Goal: Transaction & Acquisition: Purchase product/service

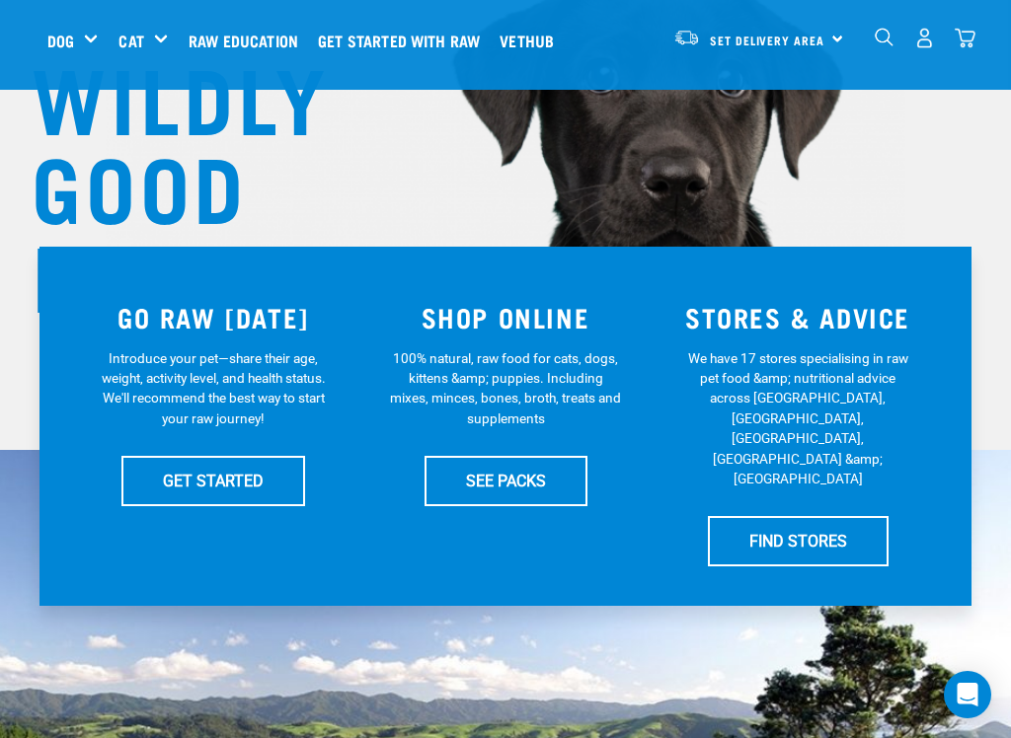
scroll to position [220, 0]
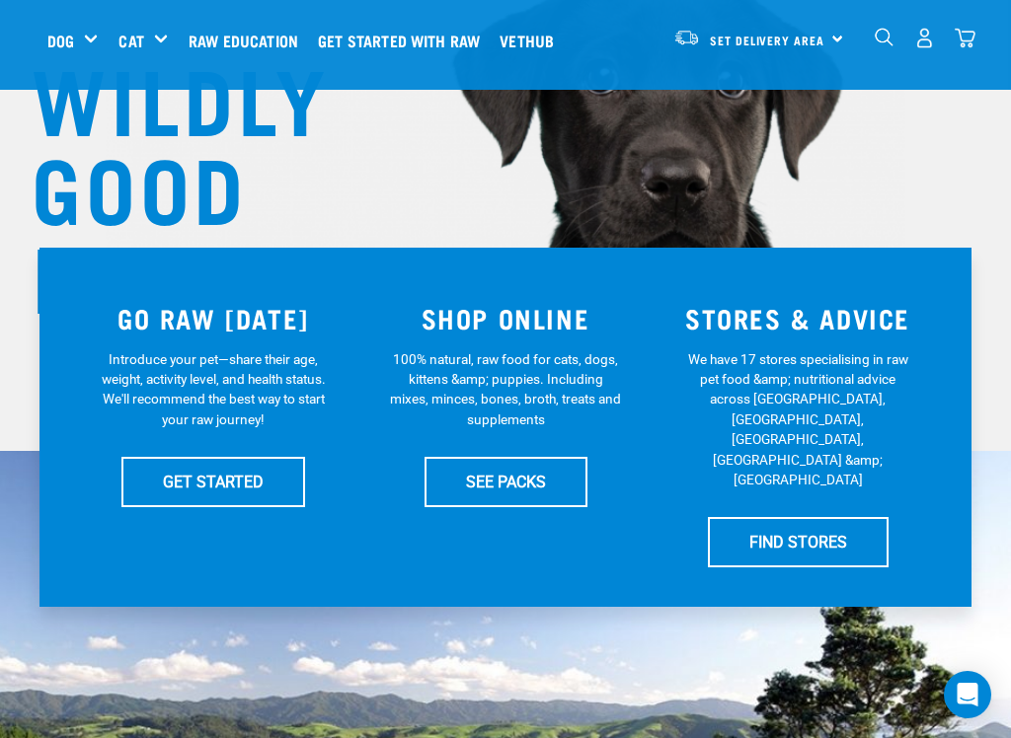
click at [755, 51] on link "Set Delivery Area" at bounding box center [767, 41] width 114 height 32
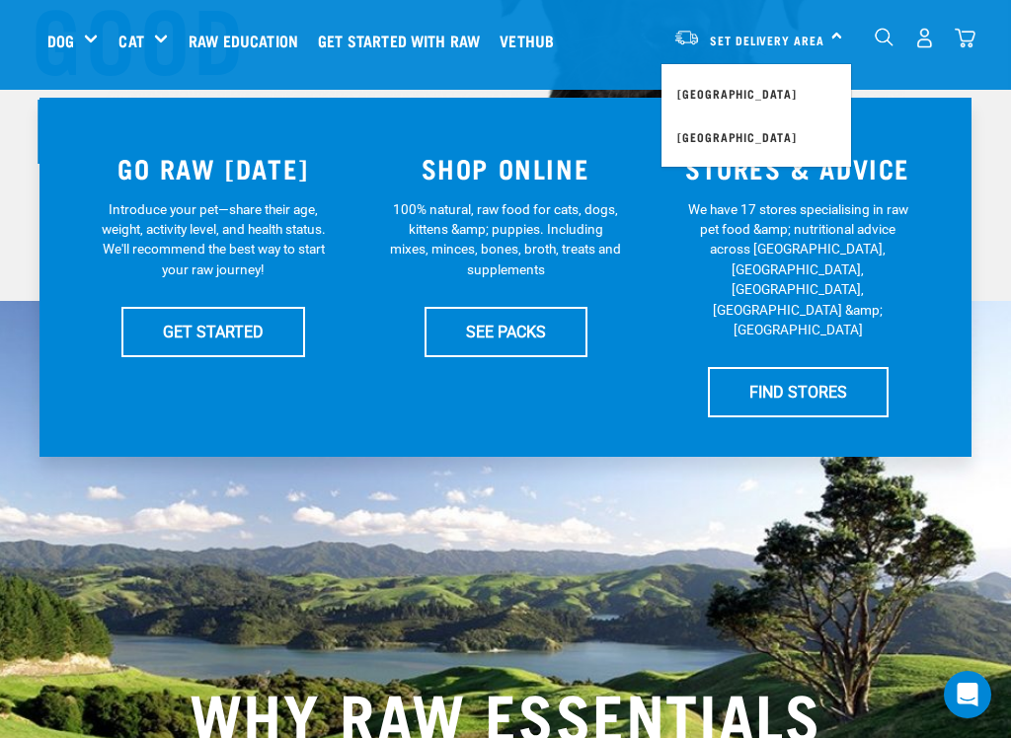
scroll to position [371, 0]
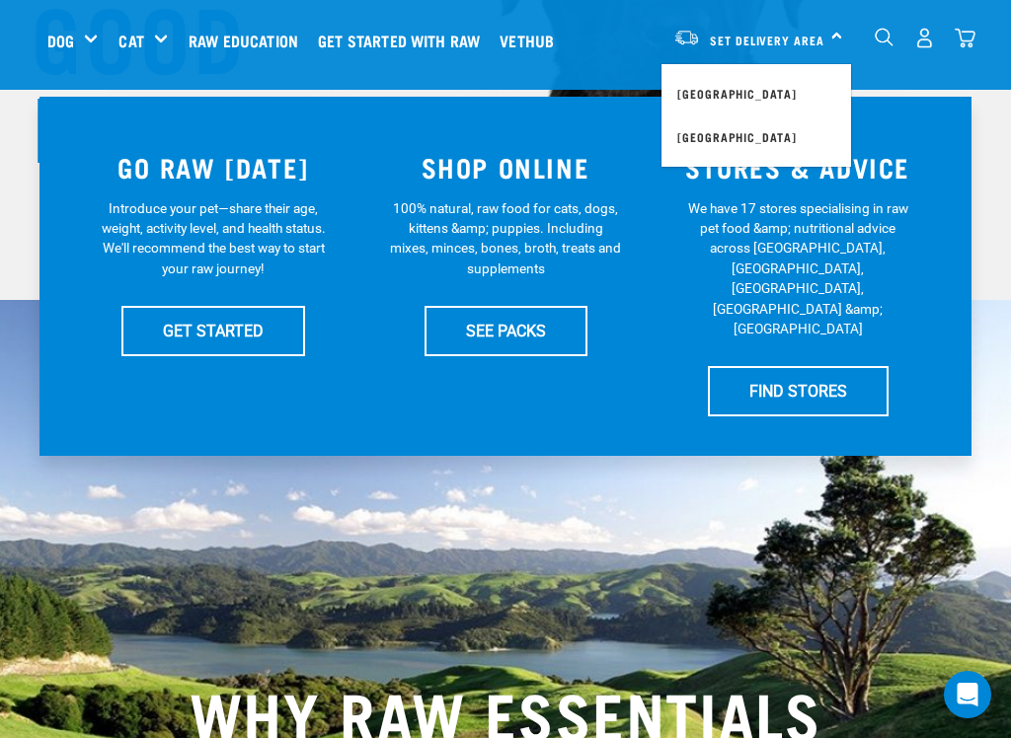
click at [525, 332] on link "SEE PACKS" at bounding box center [505, 330] width 163 height 49
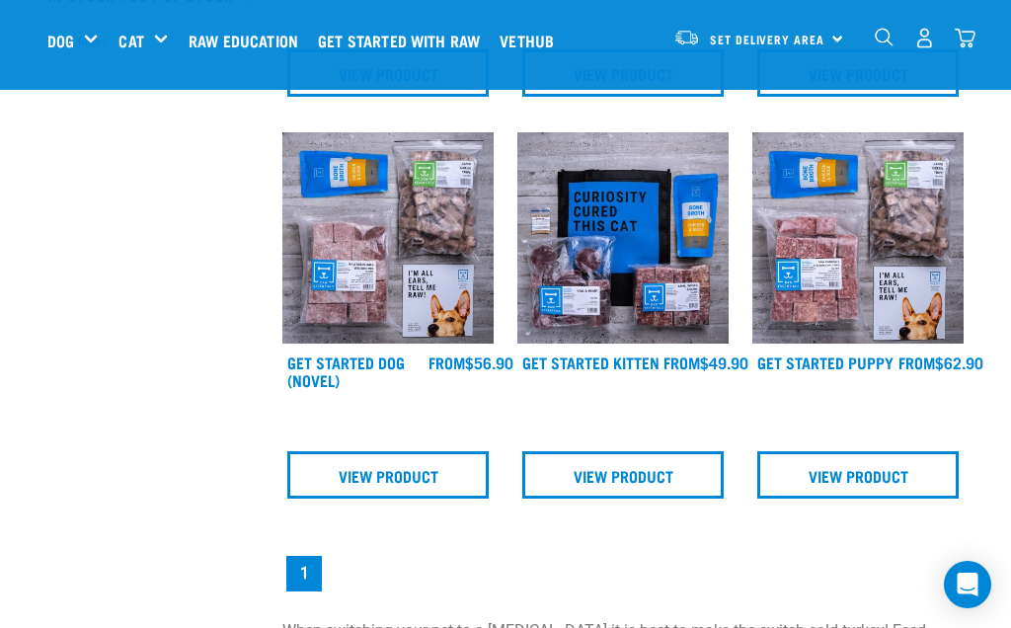
scroll to position [562, 0]
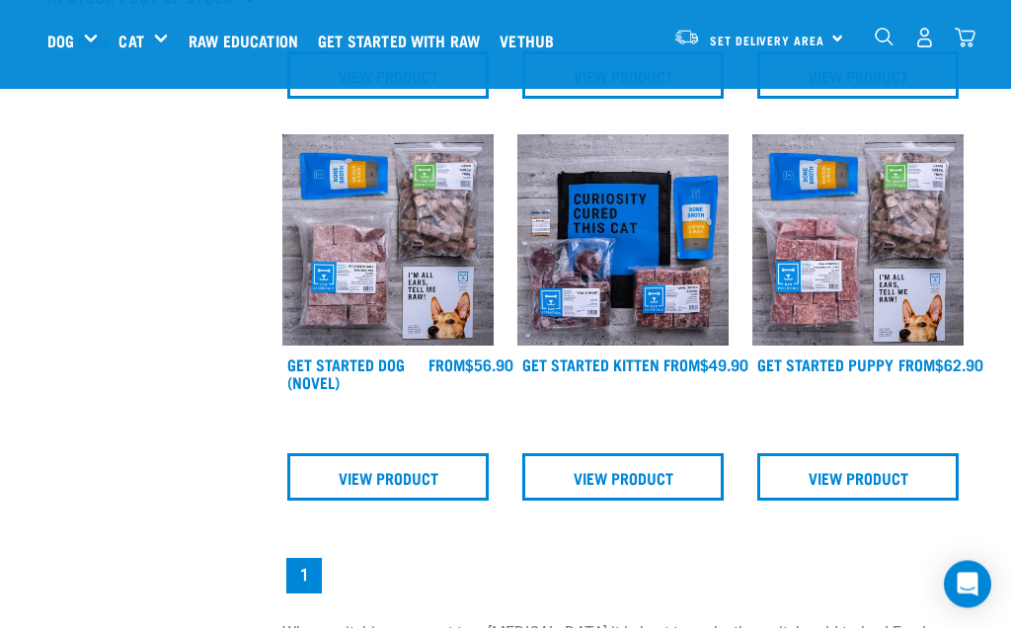
click at [392, 494] on link "View Product" at bounding box center [387, 477] width 201 height 47
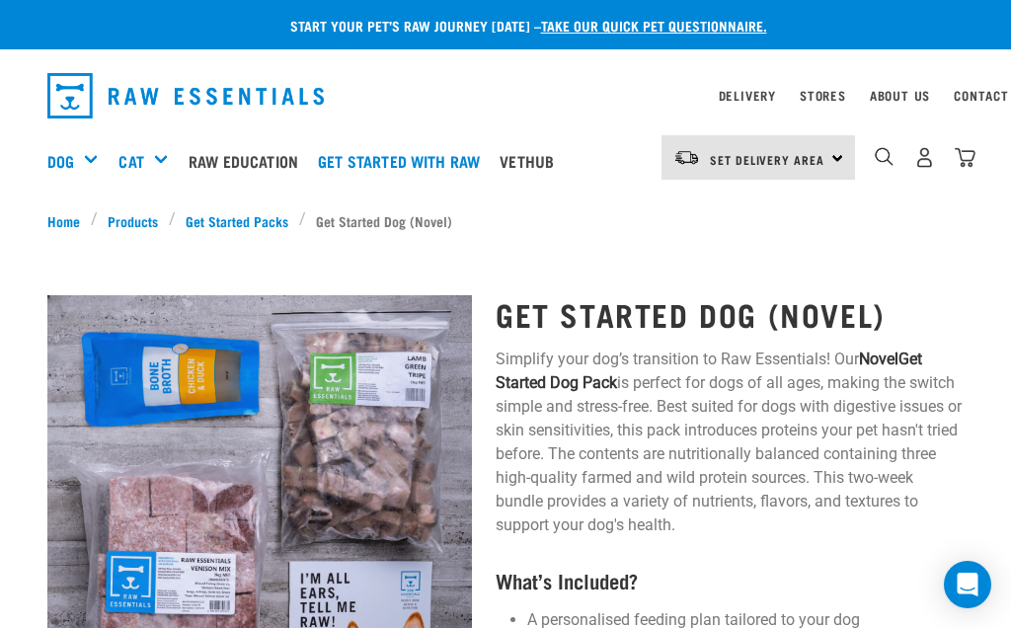
click at [134, 217] on link "Products" at bounding box center [133, 220] width 71 height 21
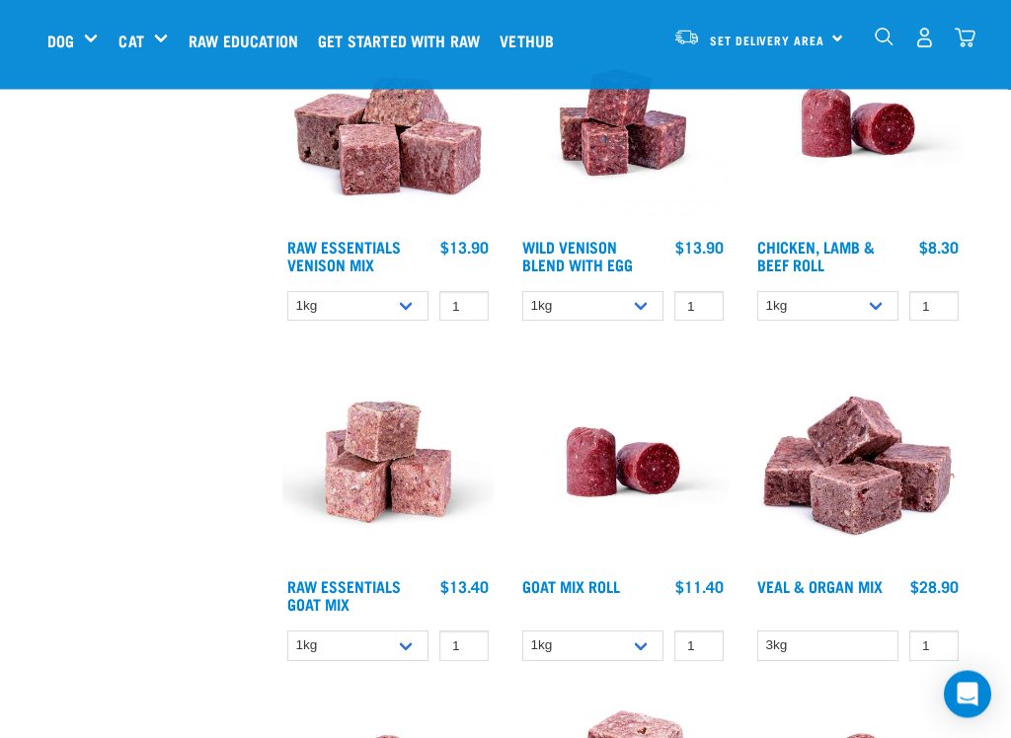
scroll to position [2607, 0]
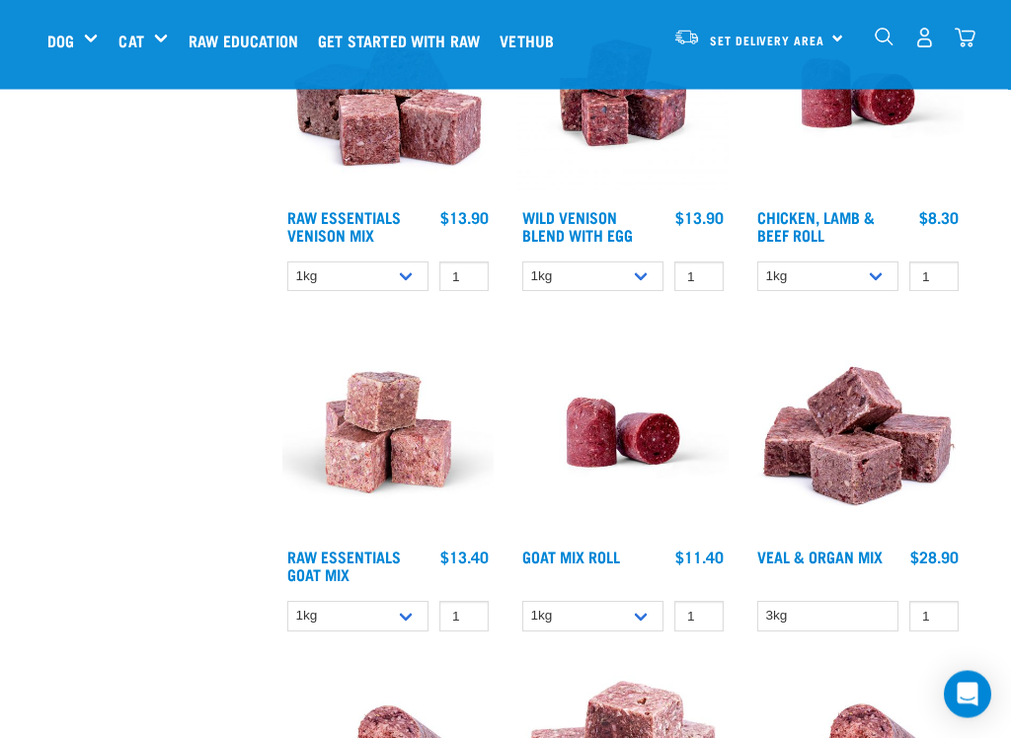
click at [363, 220] on link "Raw Essentials Venison Mix" at bounding box center [343, 226] width 113 height 27
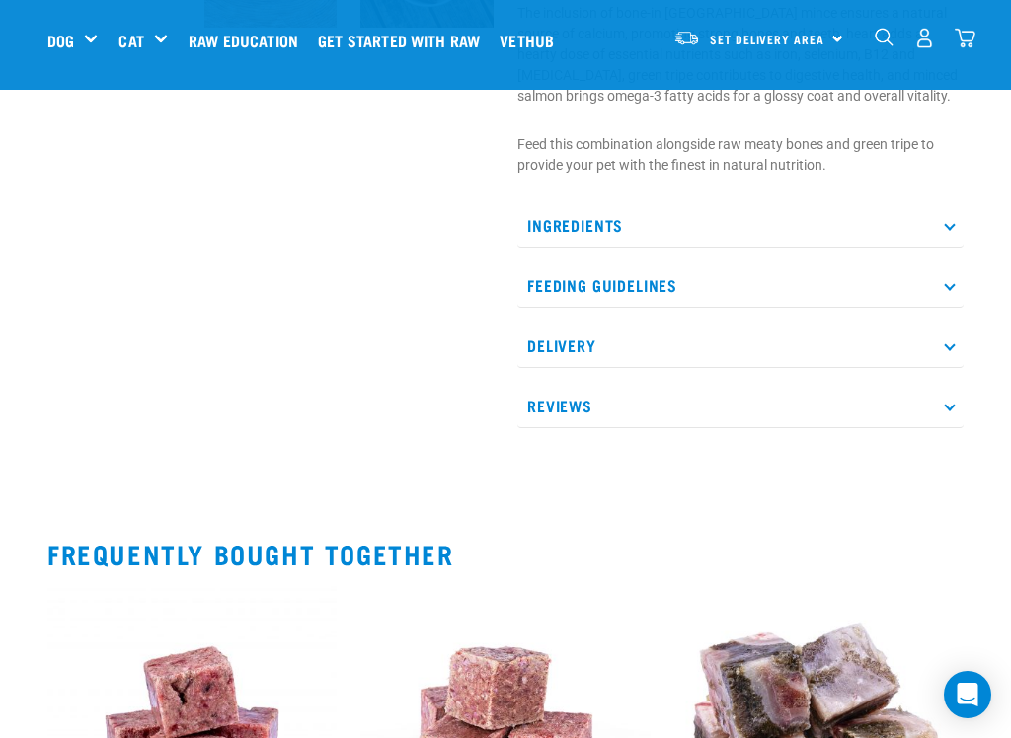
scroll to position [877, 0]
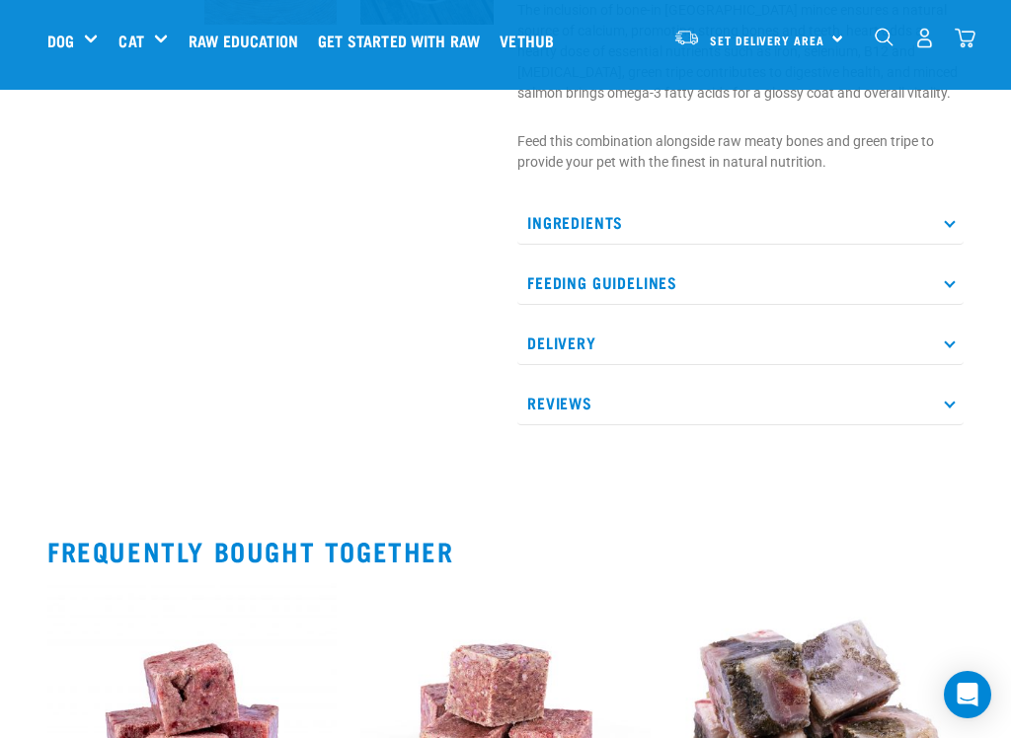
click at [948, 287] on icon at bounding box center [948, 281] width 11 height 11
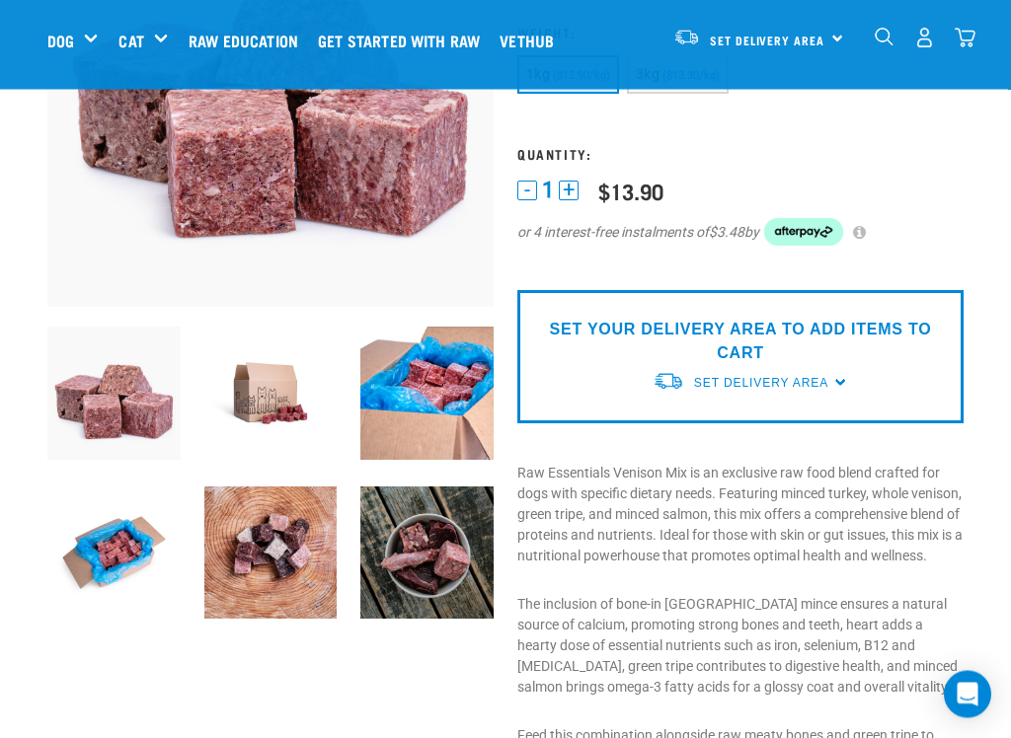
scroll to position [285, 0]
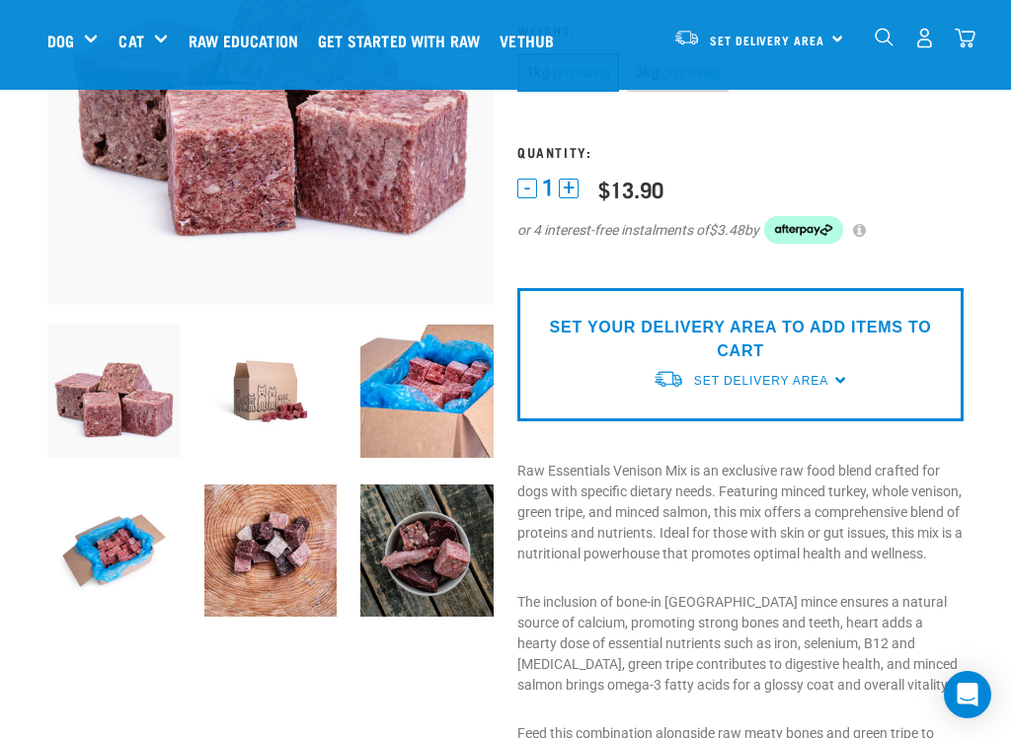
click at [841, 375] on div "SET YOUR DELIVERY AREA TO ADD ITEMS TO CART Set Delivery Area North Island Sout…" at bounding box center [740, 354] width 446 height 133
click at [746, 326] on p "SET YOUR DELIVERY AREA TO ADD ITEMS TO CART" at bounding box center [740, 339] width 416 height 47
click at [697, 349] on p "SET YOUR DELIVERY AREA TO ADD ITEMS TO CART" at bounding box center [740, 339] width 416 height 47
click at [637, 329] on p "SET YOUR DELIVERY AREA TO ADD ITEMS TO CART" at bounding box center [740, 339] width 416 height 47
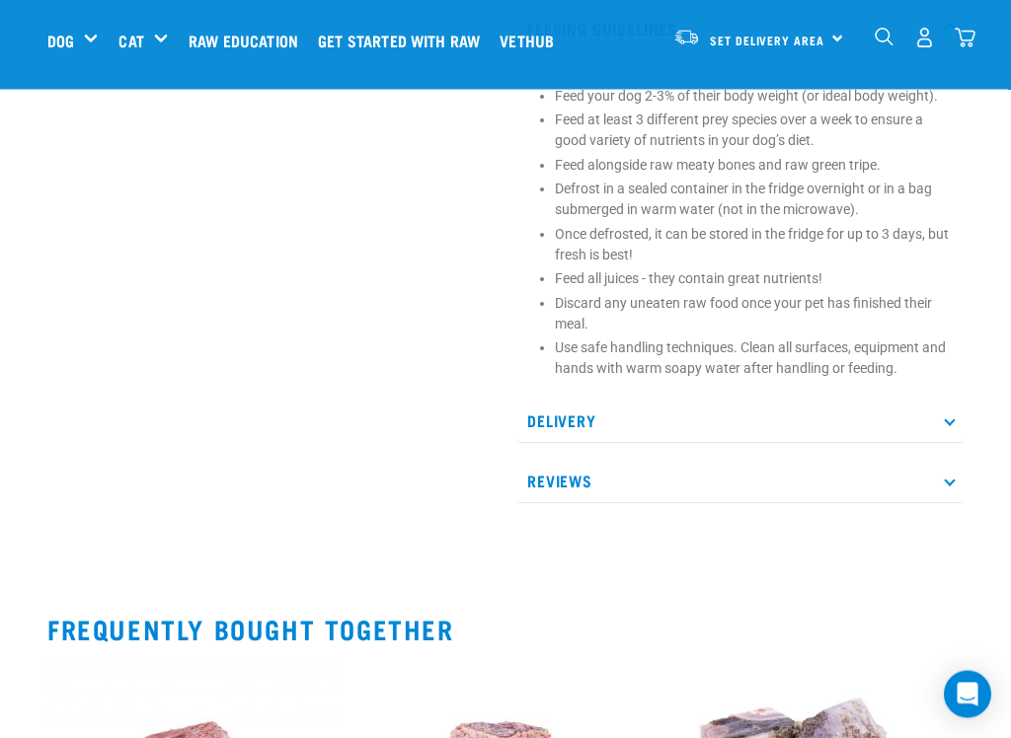
scroll to position [1131, 0]
click at [947, 443] on p "Delivery" at bounding box center [740, 421] width 446 height 44
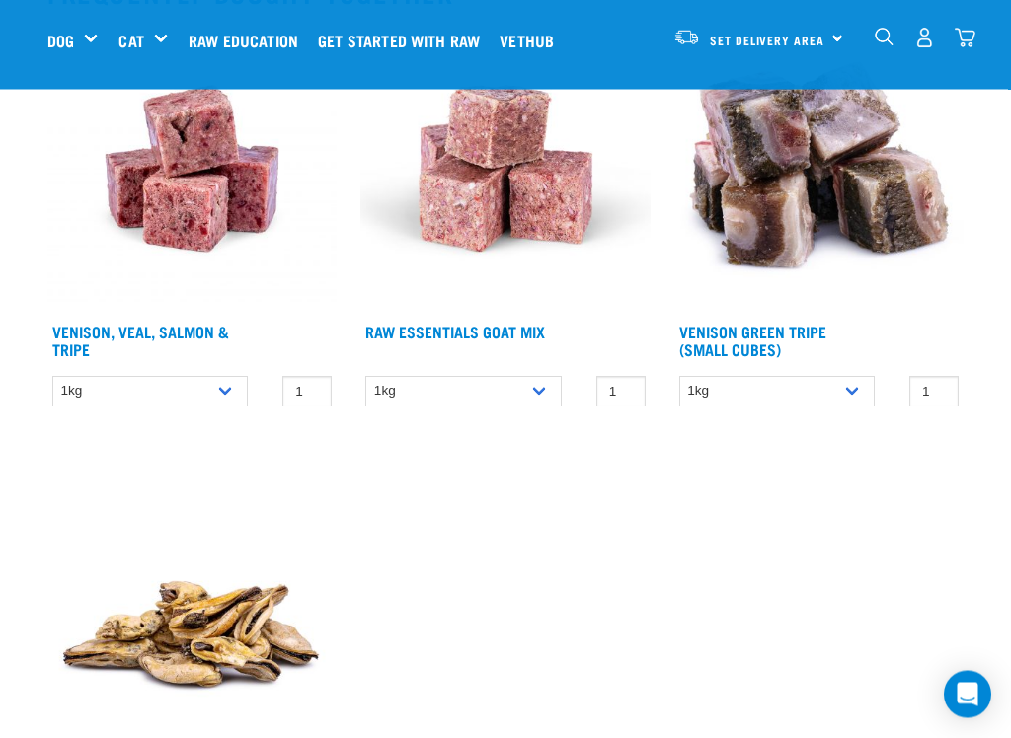
scroll to position [2543, 0]
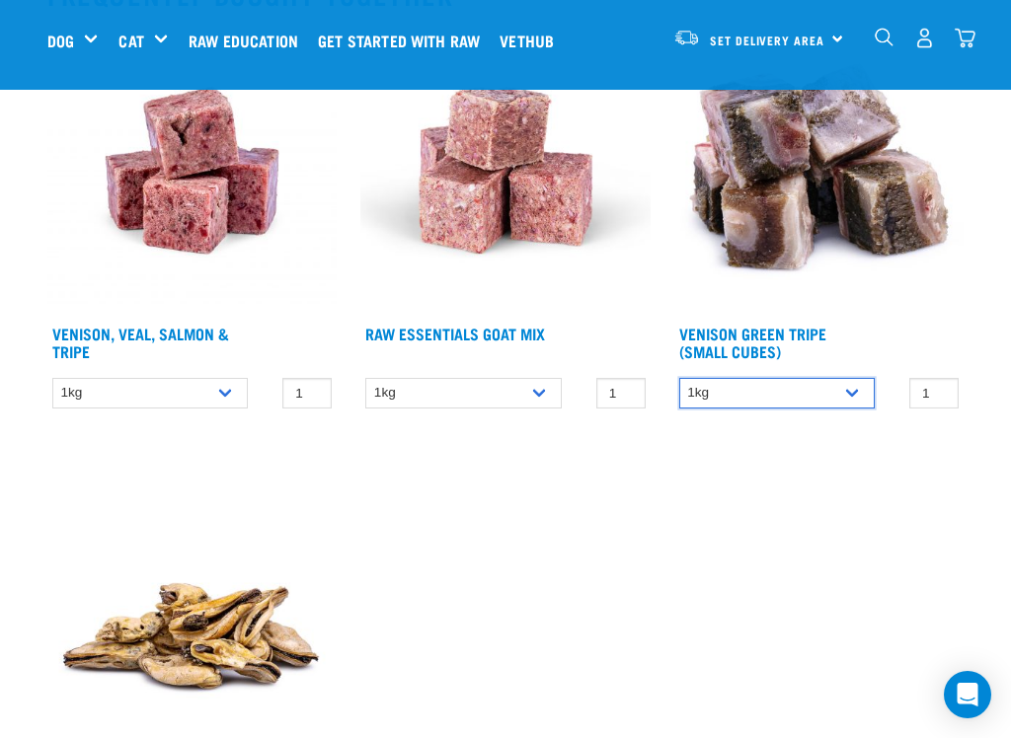
click at [859, 378] on select "1kg" at bounding box center [776, 393] width 195 height 31
click at [232, 378] on select "1kg 3kg Bulk (18kg)" at bounding box center [149, 393] width 195 height 31
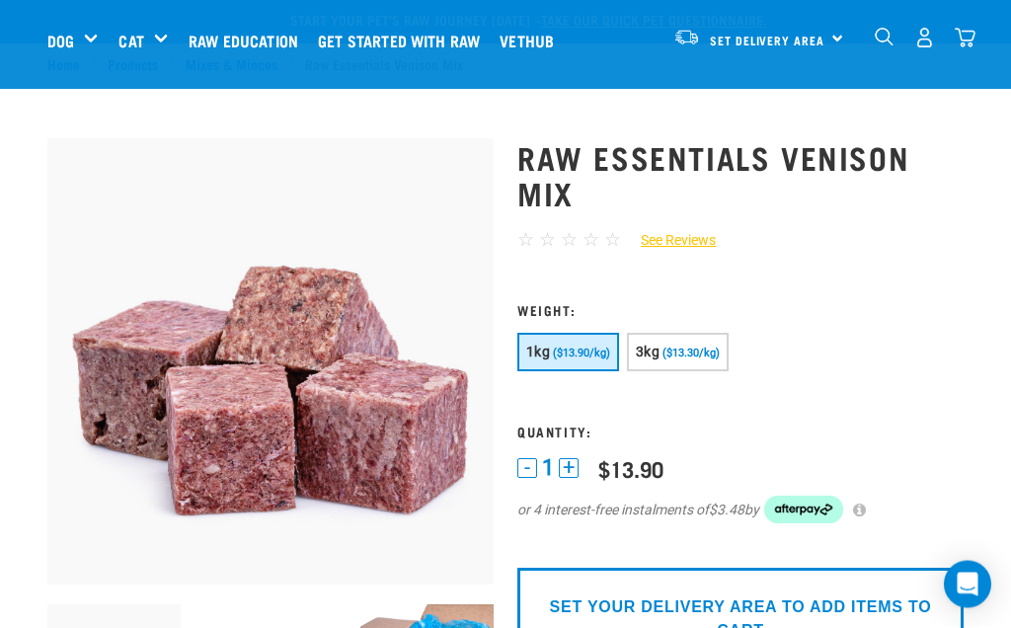
scroll to position [0, 0]
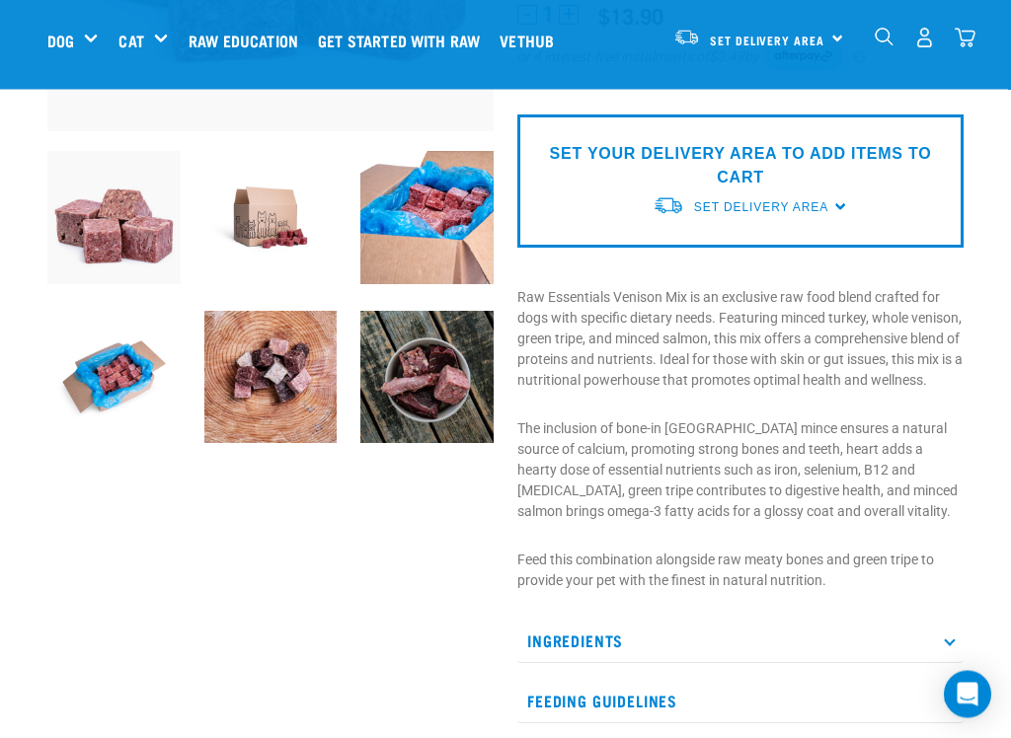
click at [281, 381] on img at bounding box center [270, 378] width 133 height 133
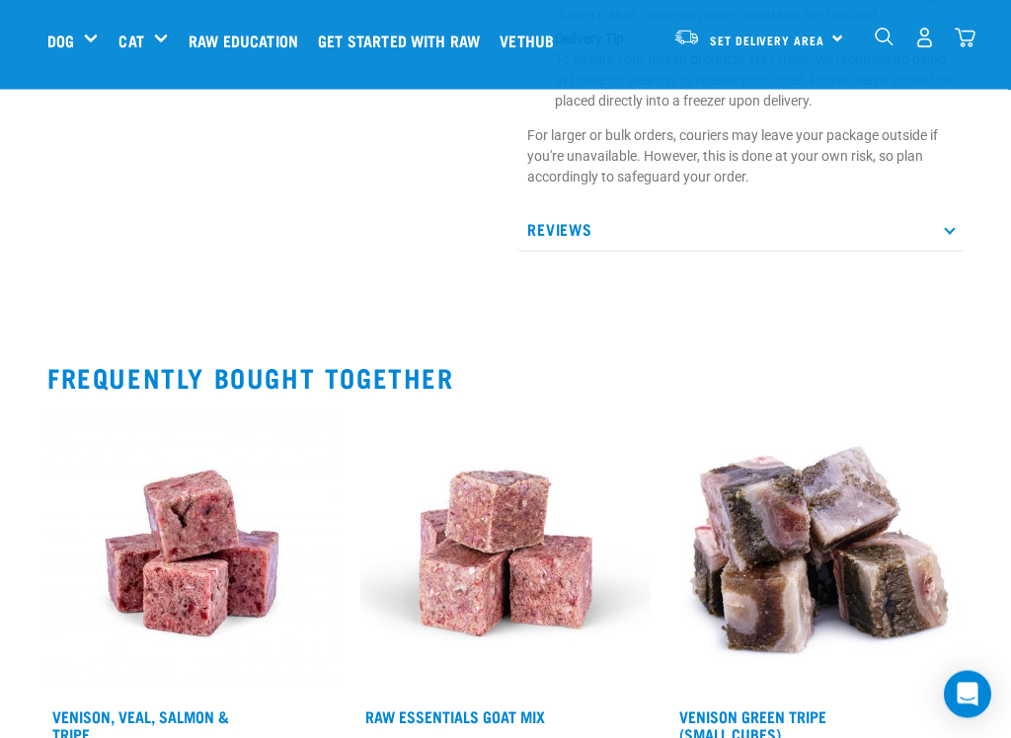
scroll to position [2161, 0]
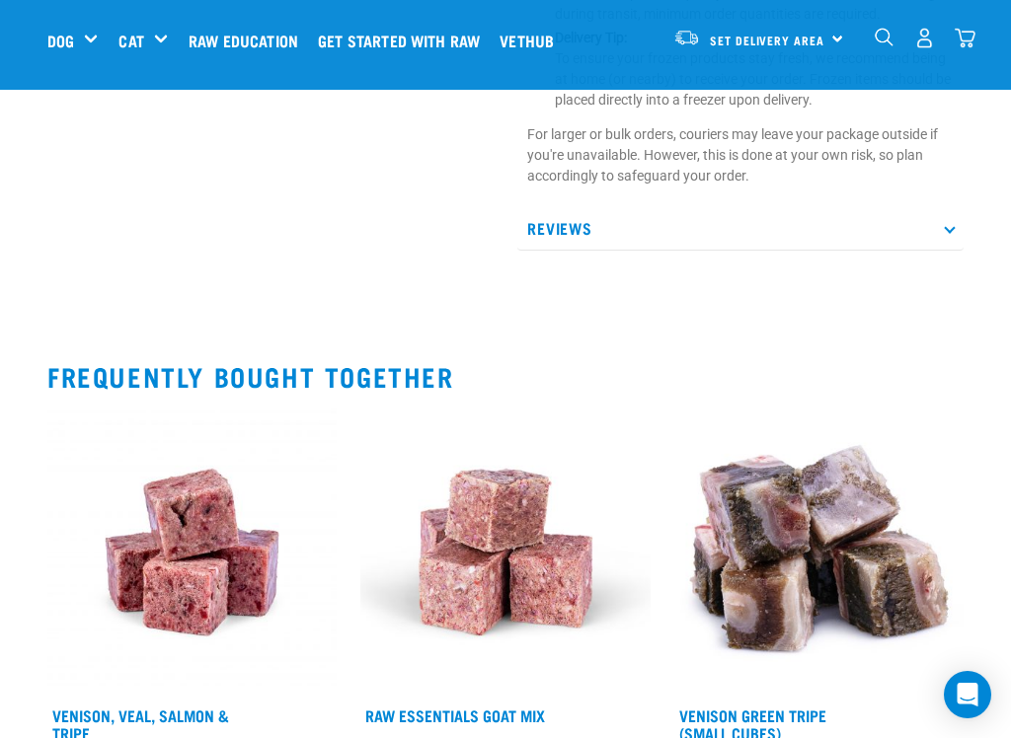
click at [776, 570] on img at bounding box center [818, 552] width 289 height 289
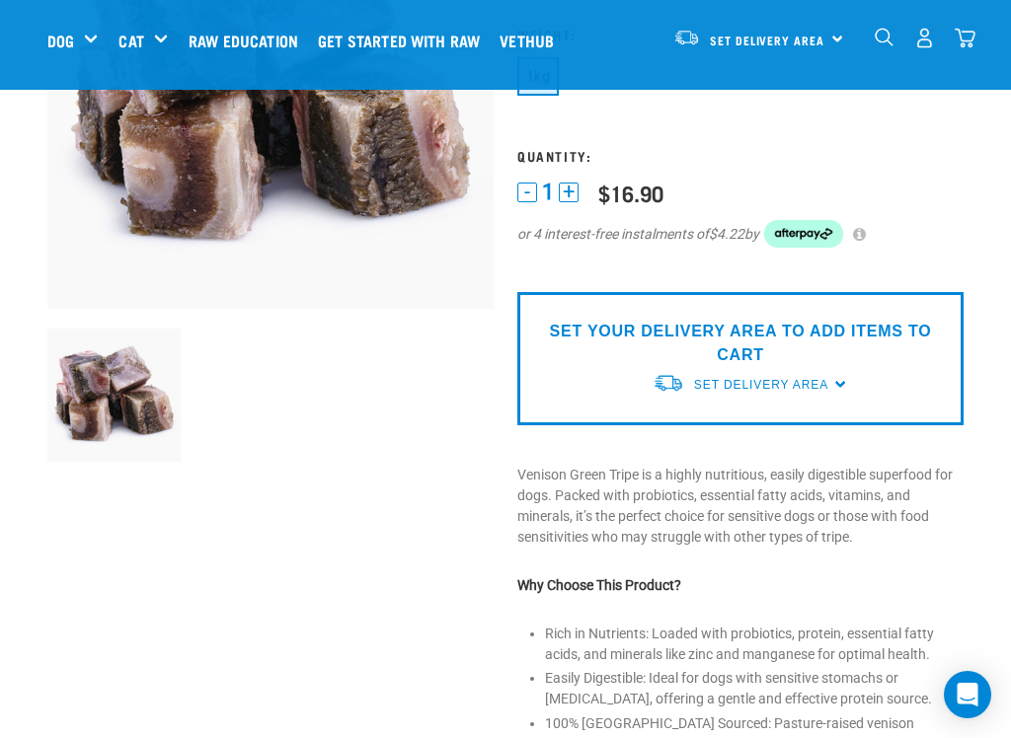
scroll to position [282, 0]
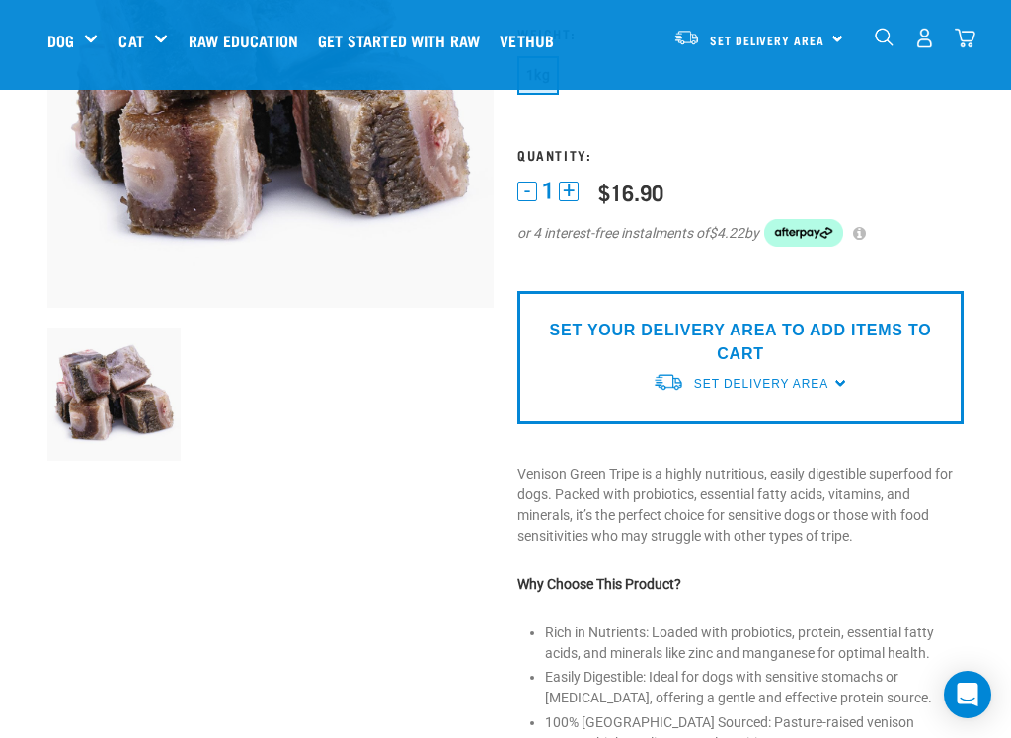
click at [825, 377] on span "Set Delivery Area" at bounding box center [761, 384] width 134 height 14
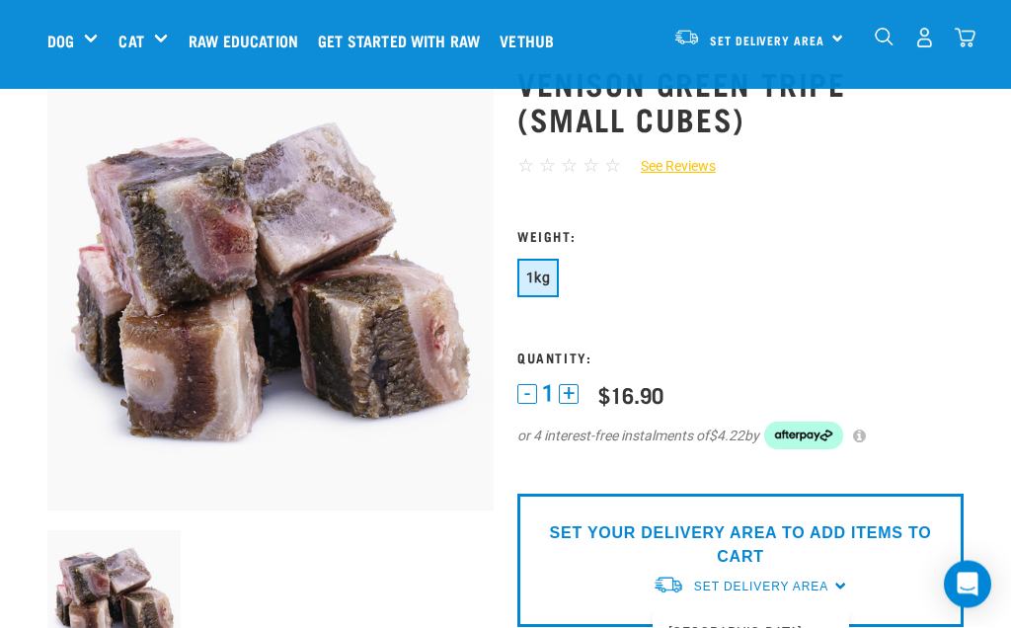
scroll to position [0, 0]
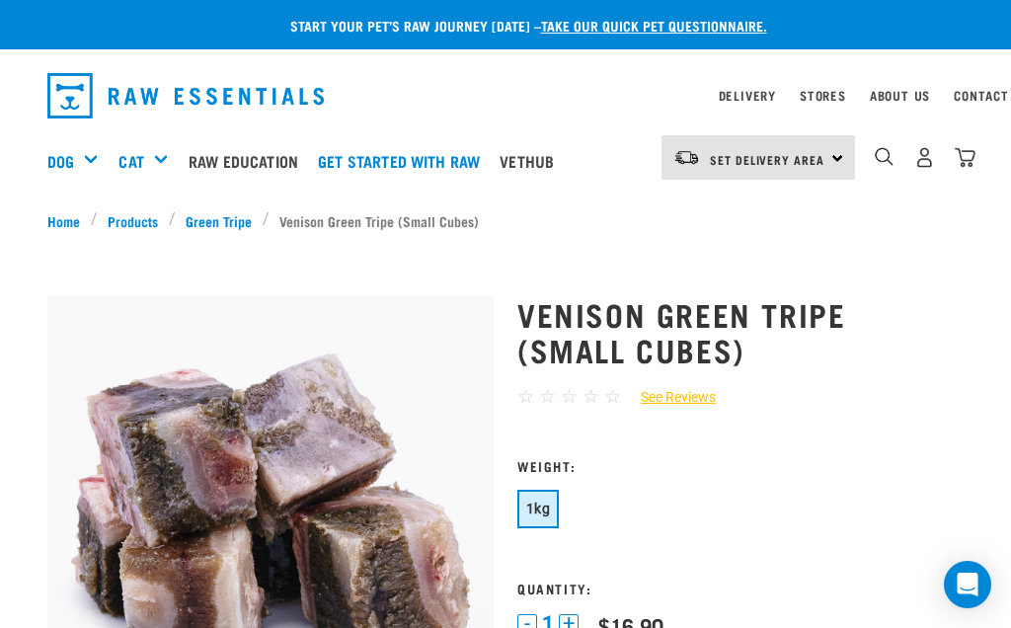
click at [971, 151] on img "dropdown navigation" at bounding box center [964, 157] width 21 height 21
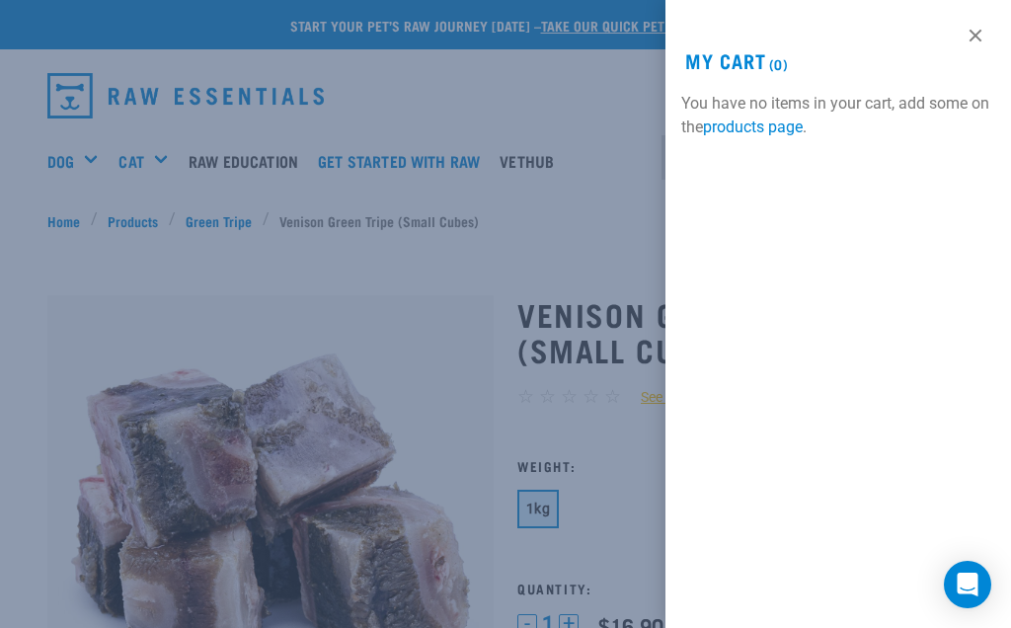
click at [767, 123] on link "products page" at bounding box center [753, 126] width 100 height 19
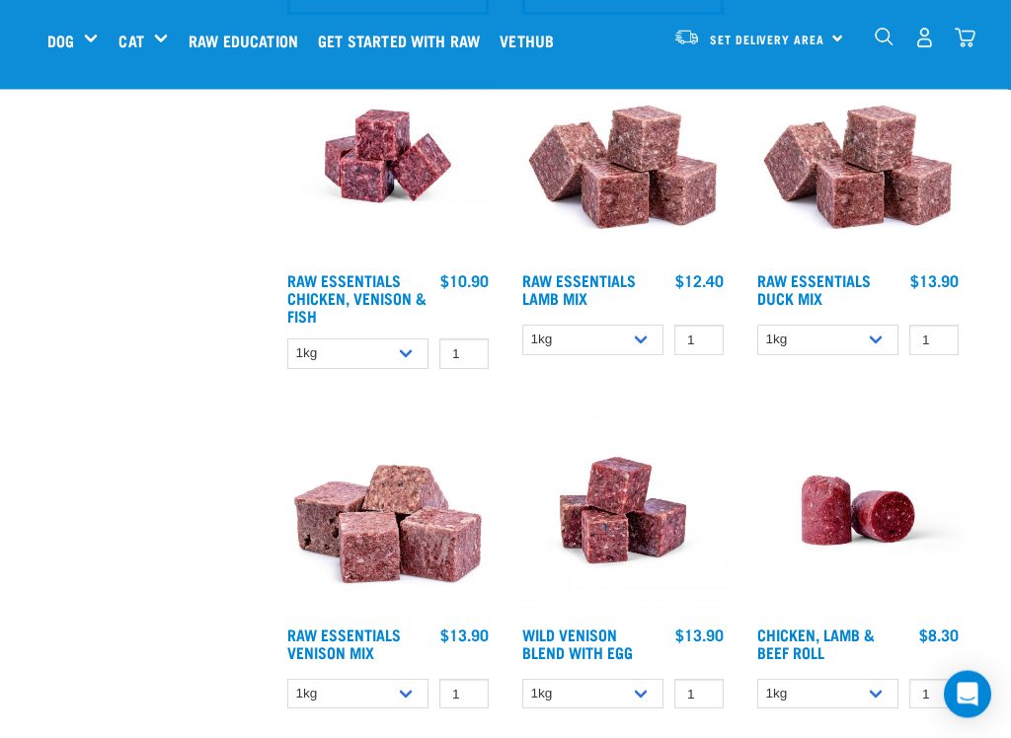
scroll to position [2192, 0]
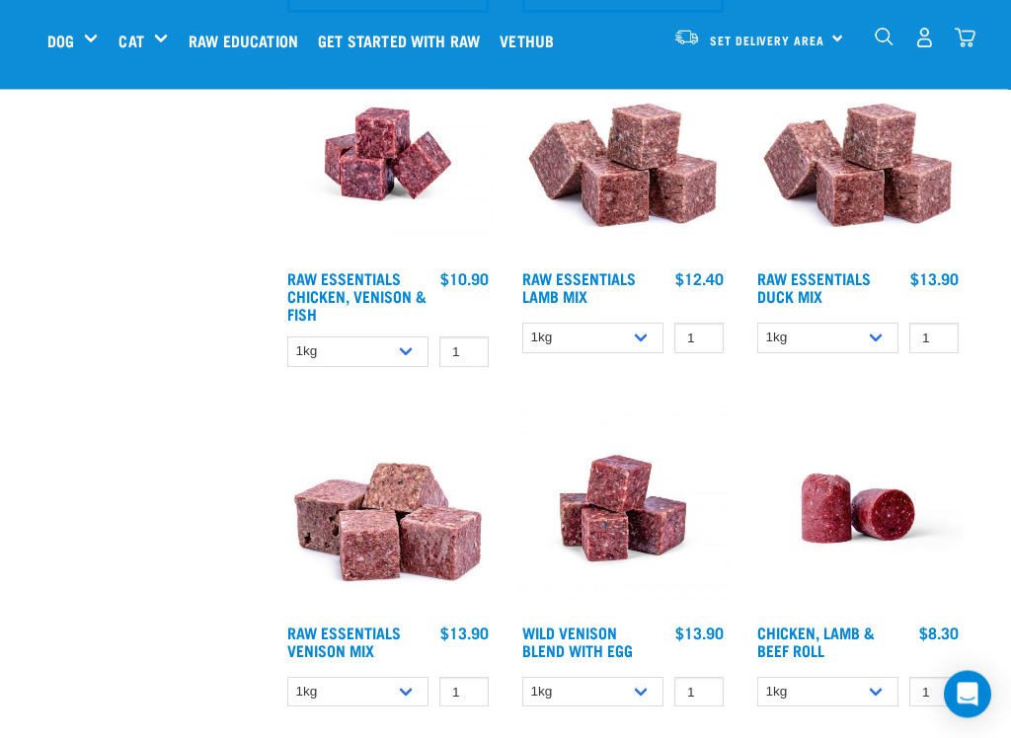
click at [382, 627] on link "Raw Essentials Venison Mix" at bounding box center [343, 642] width 113 height 27
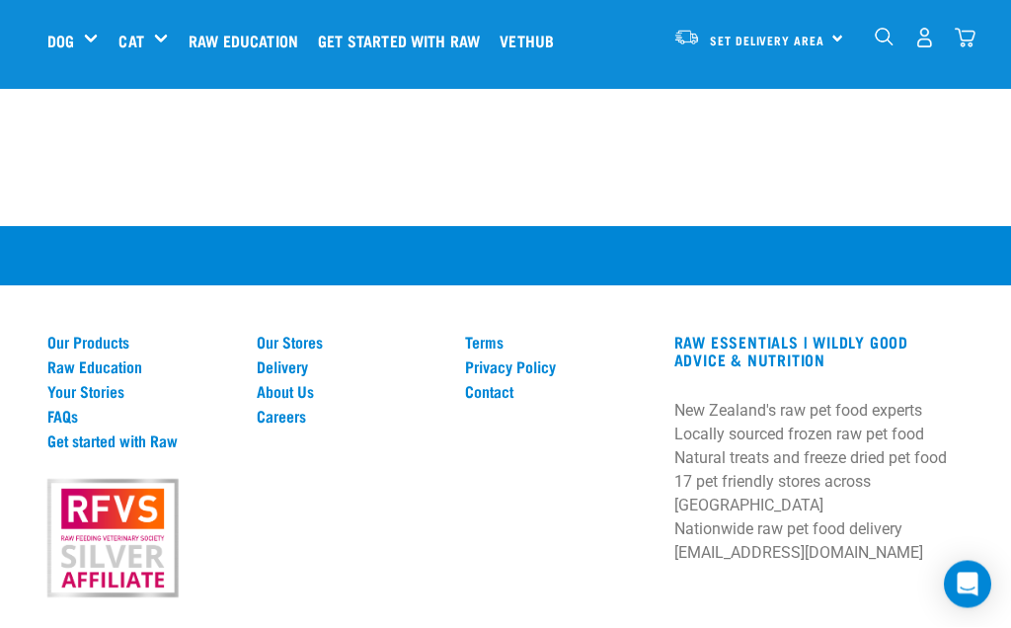
scroll to position [2562, 0]
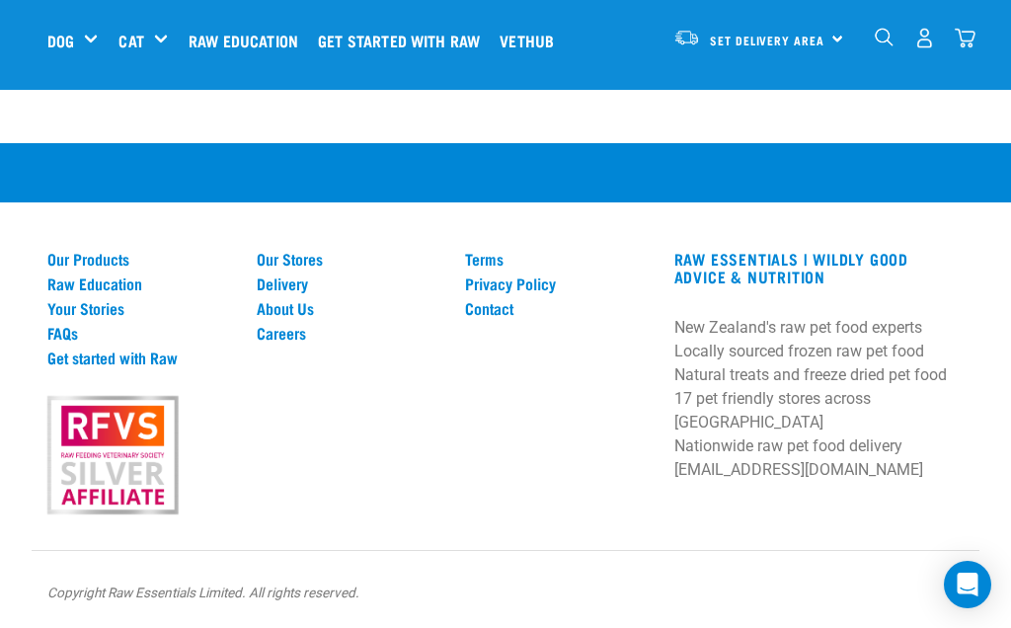
click at [753, 38] on span "Set Delivery Area" at bounding box center [767, 40] width 114 height 7
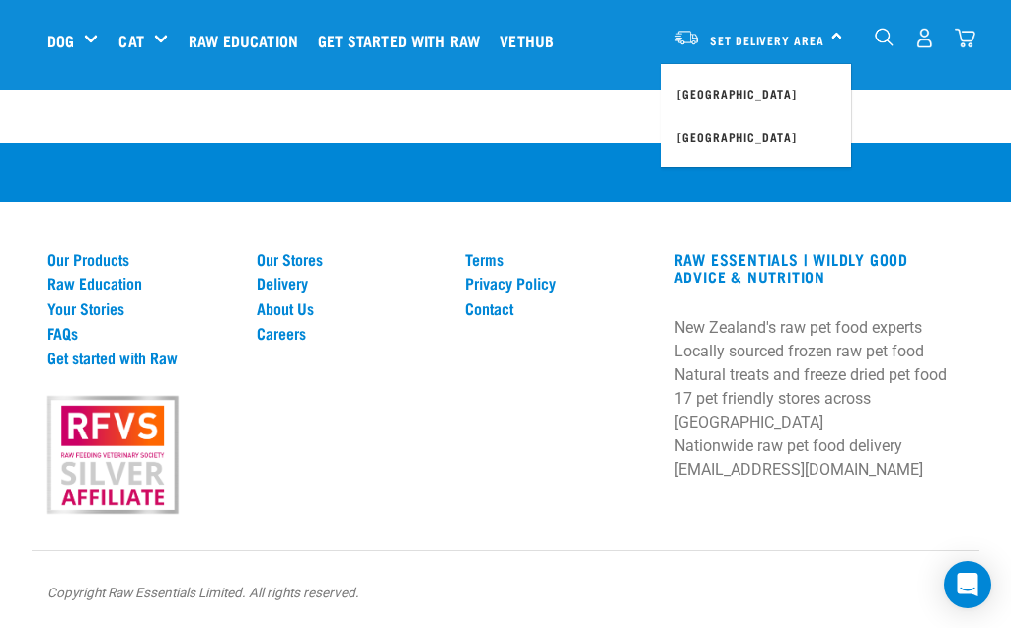
click at [729, 91] on link "[GEOGRAPHIC_DATA]" at bounding box center [755, 93] width 189 height 43
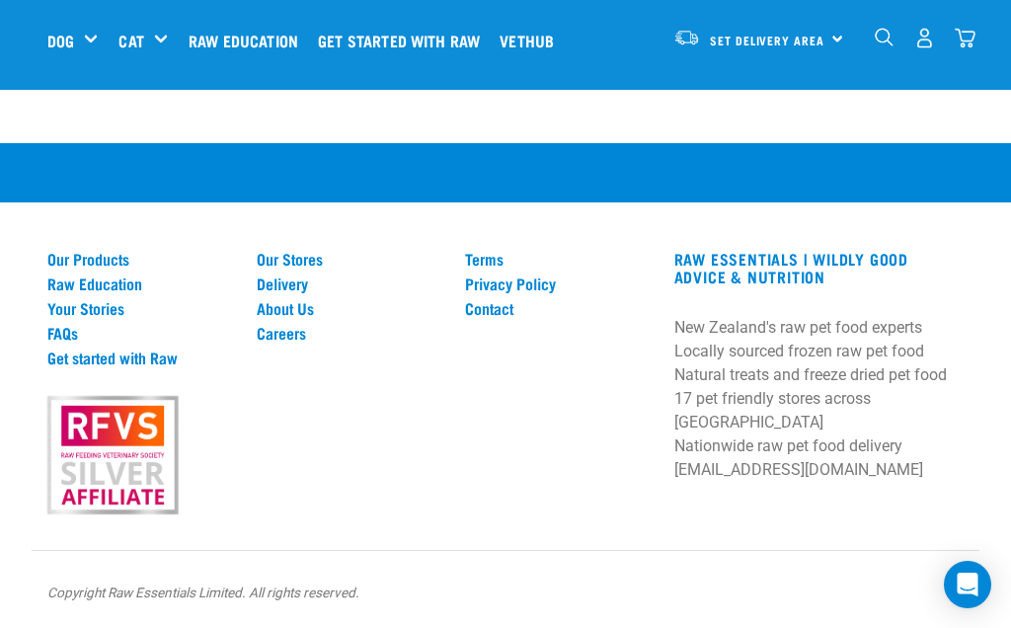
click at [973, 38] on img "dropdown navigation" at bounding box center [964, 38] width 21 height 21
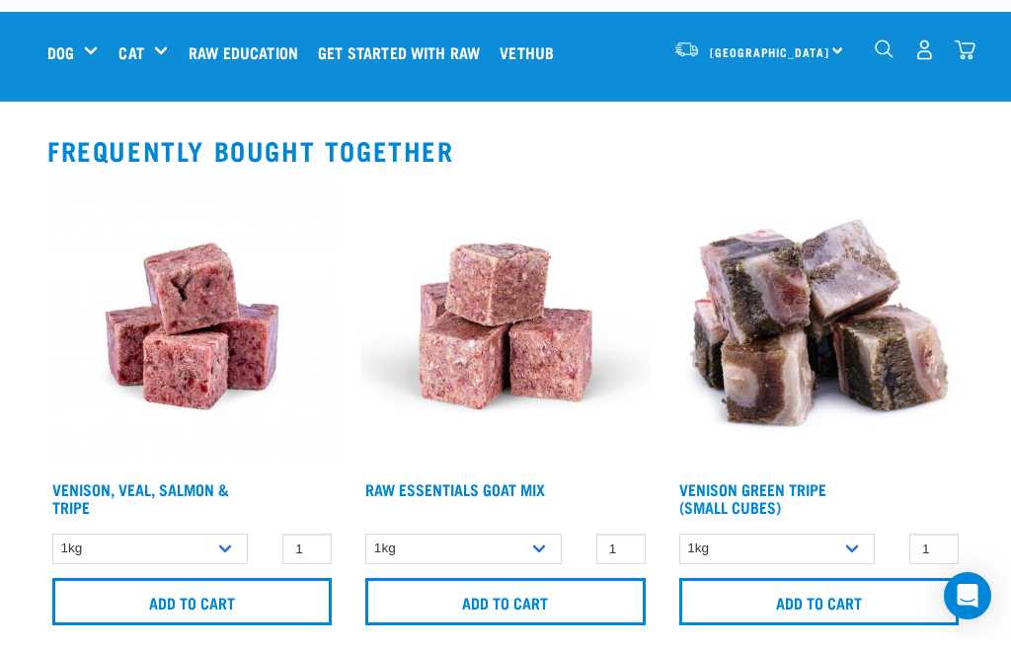
scroll to position [1110, 0]
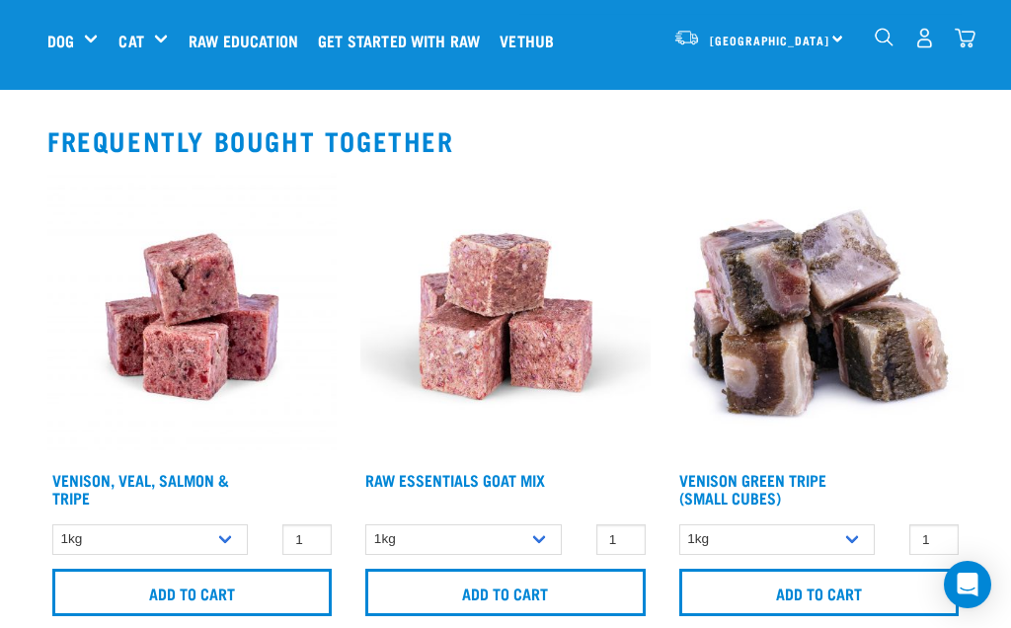
click at [190, 616] on input "Add to cart" at bounding box center [191, 591] width 279 height 47
click at [838, 610] on input "Add to cart" at bounding box center [818, 591] width 279 height 47
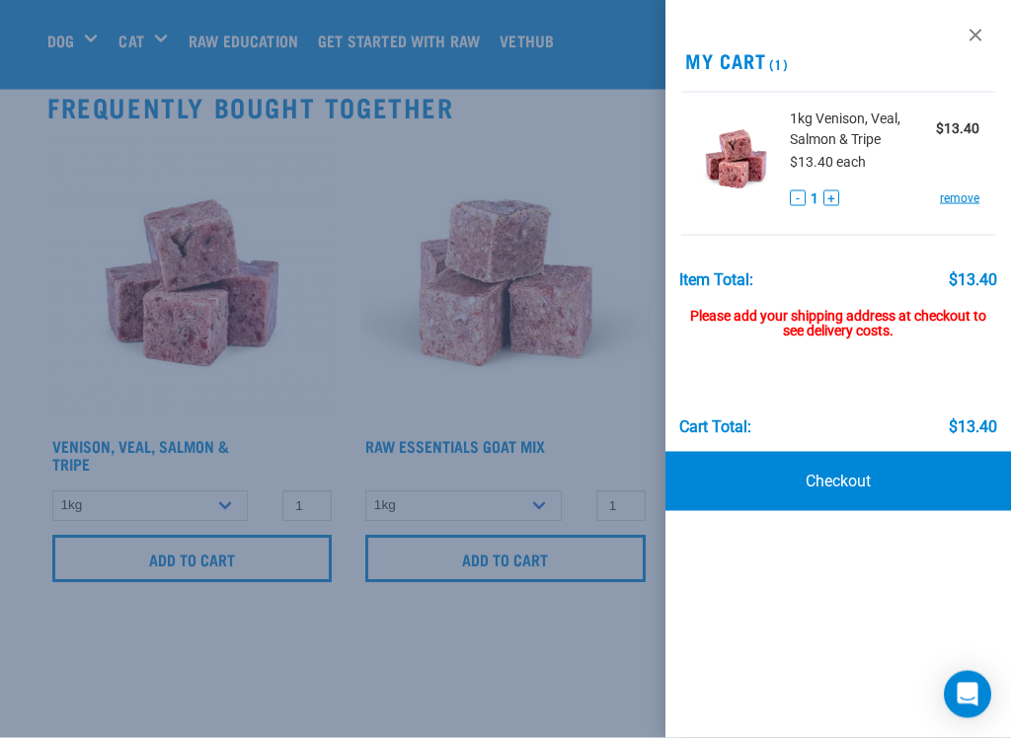
scroll to position [1143, 0]
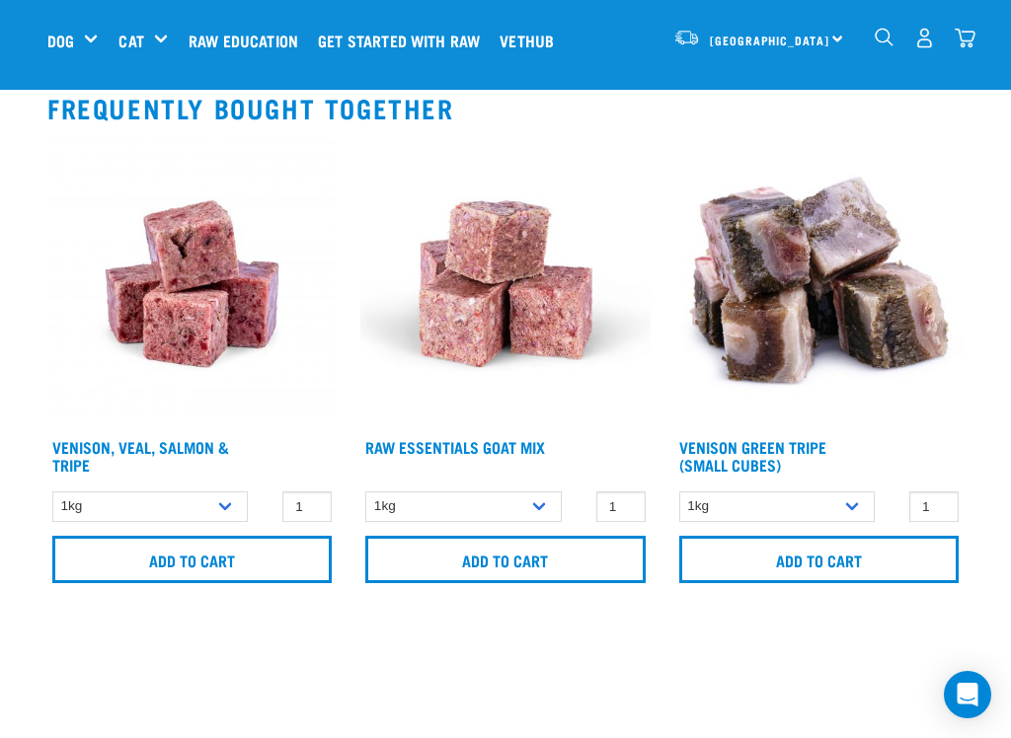
click at [974, 38] on img "dropdown navigation" at bounding box center [964, 38] width 21 height 21
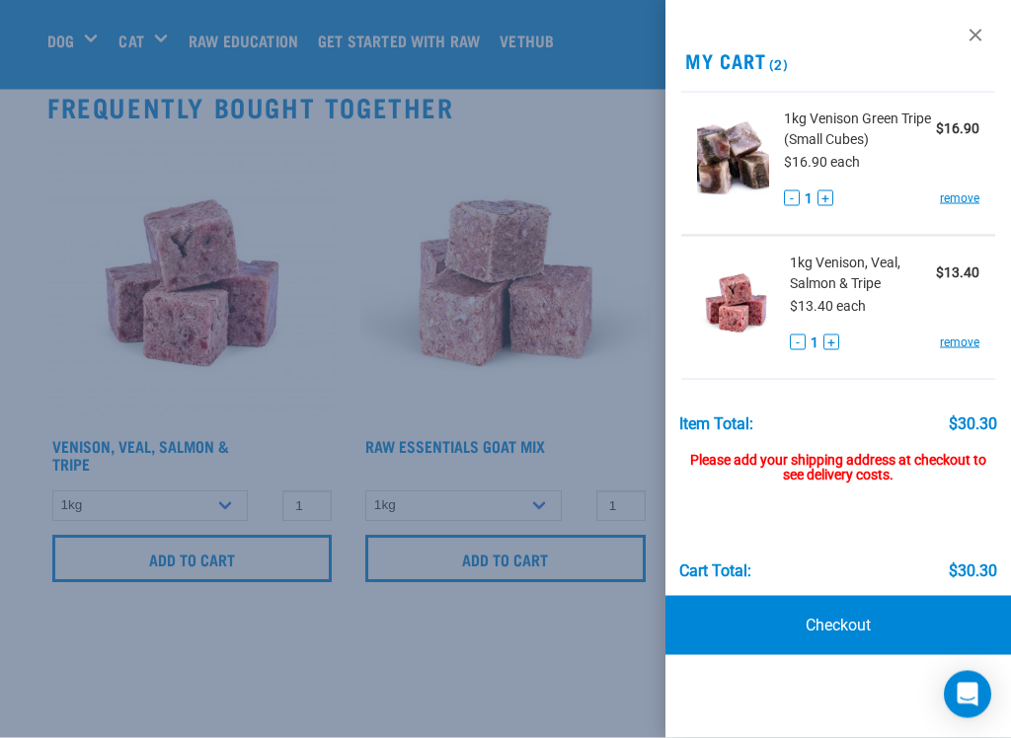
click at [835, 470] on div "Please add your shipping address at checkout to see delivery costs." at bounding box center [838, 458] width 319 height 51
click at [834, 626] on link "Checkout" at bounding box center [837, 625] width 345 height 59
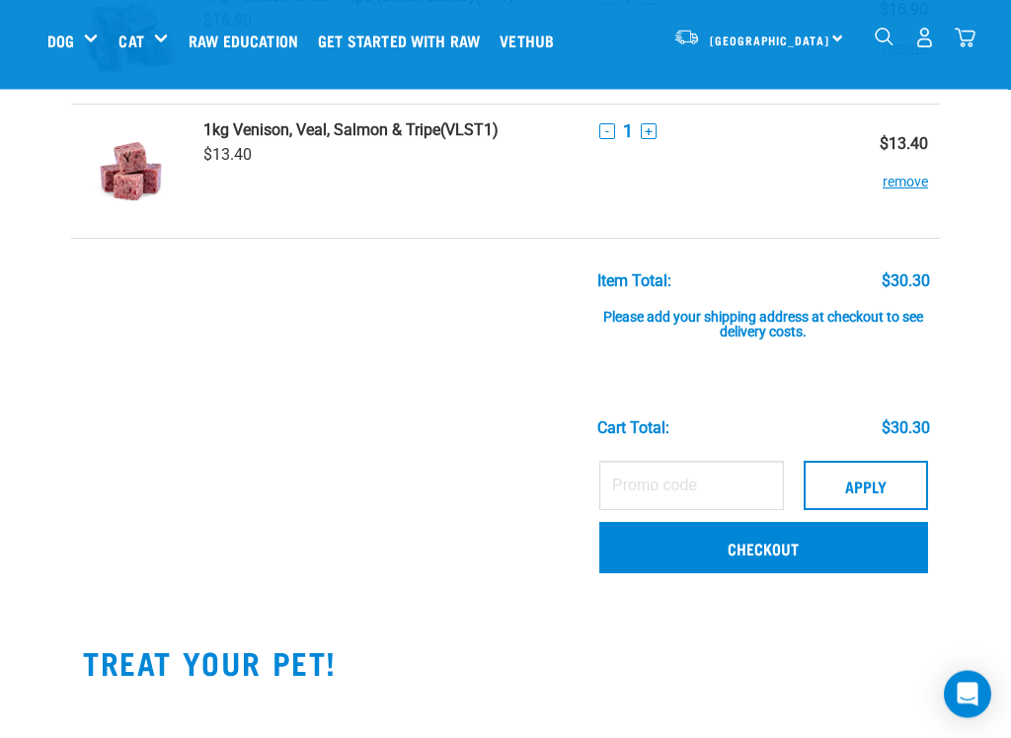
scroll to position [201, 0]
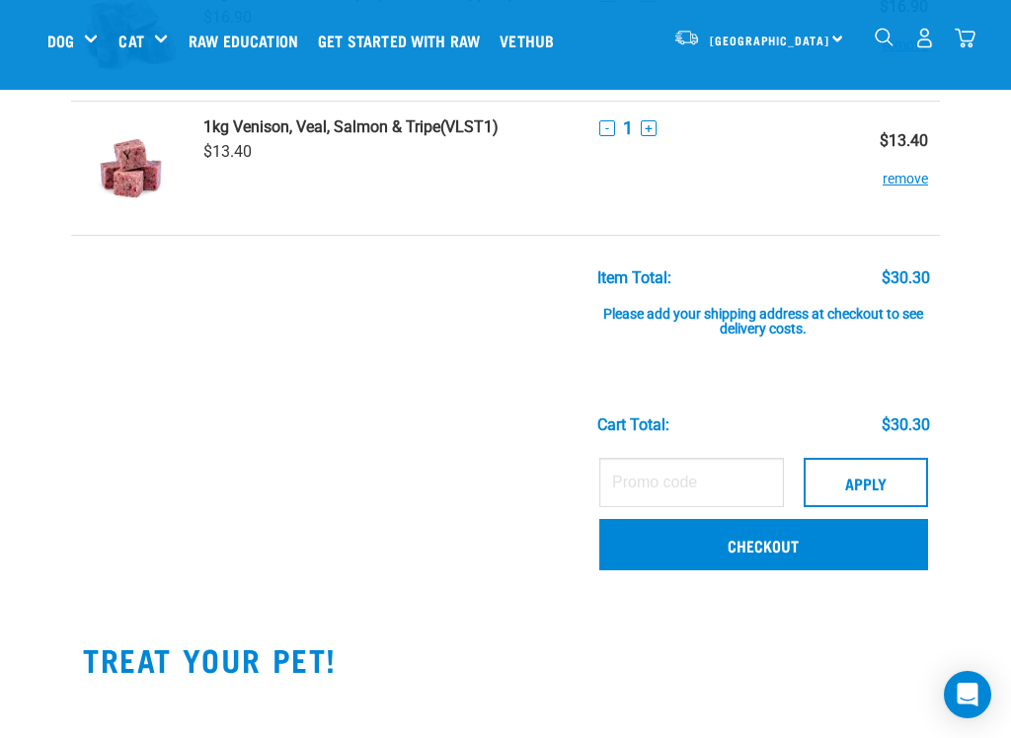
click at [767, 552] on link "Checkout" at bounding box center [763, 544] width 329 height 51
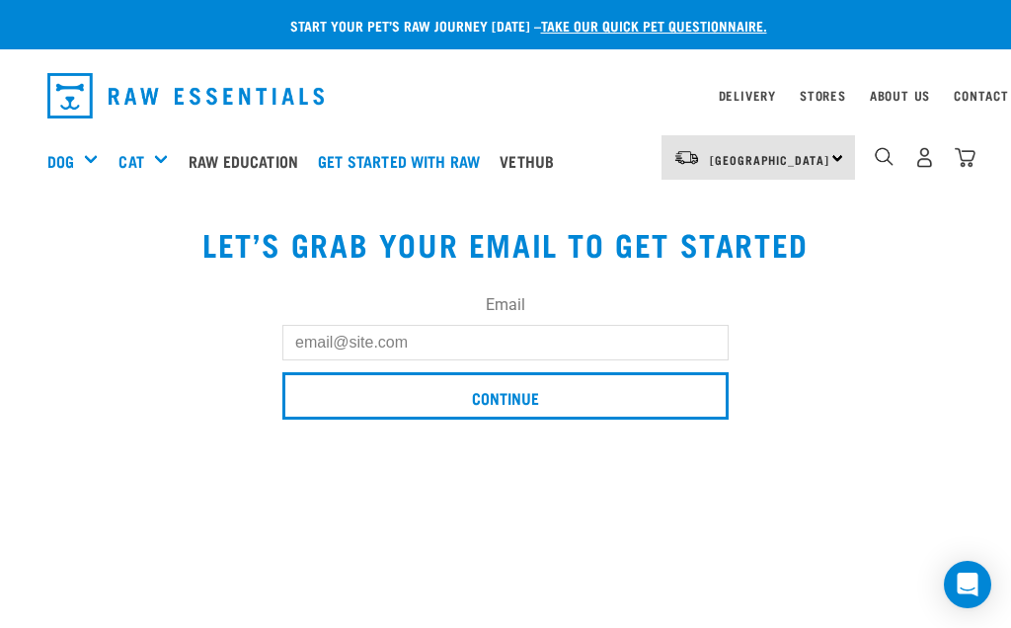
click at [314, 352] on input "Email" at bounding box center [505, 343] width 446 height 36
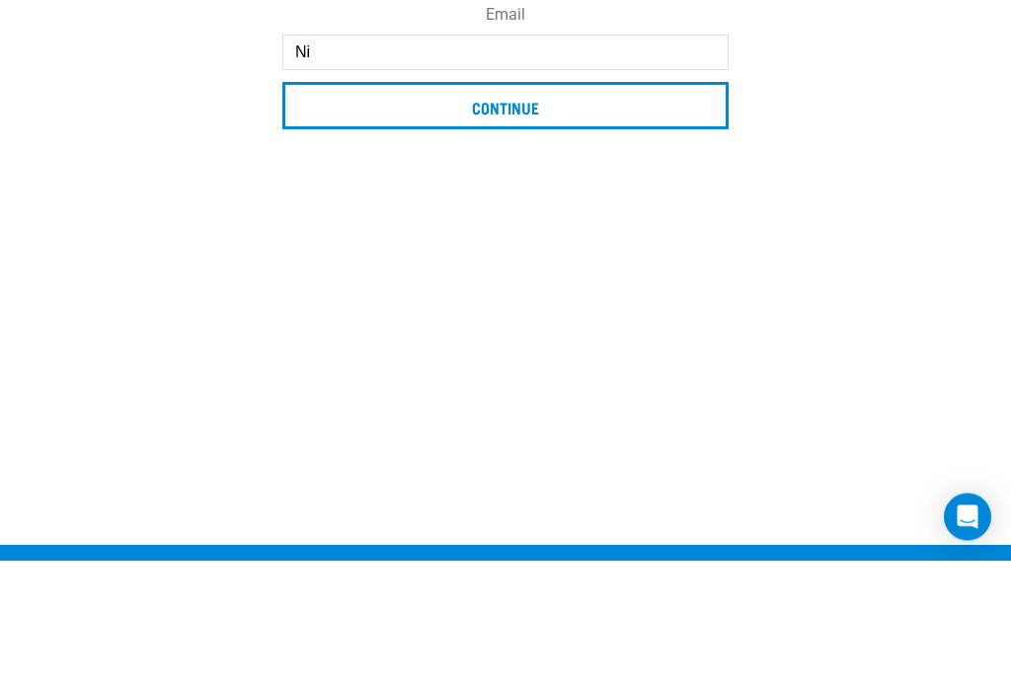
type input "N"
type input "[EMAIL_ADDRESS][DOMAIN_NAME]"
click at [507, 211] on input "Continue" at bounding box center [505, 234] width 446 height 47
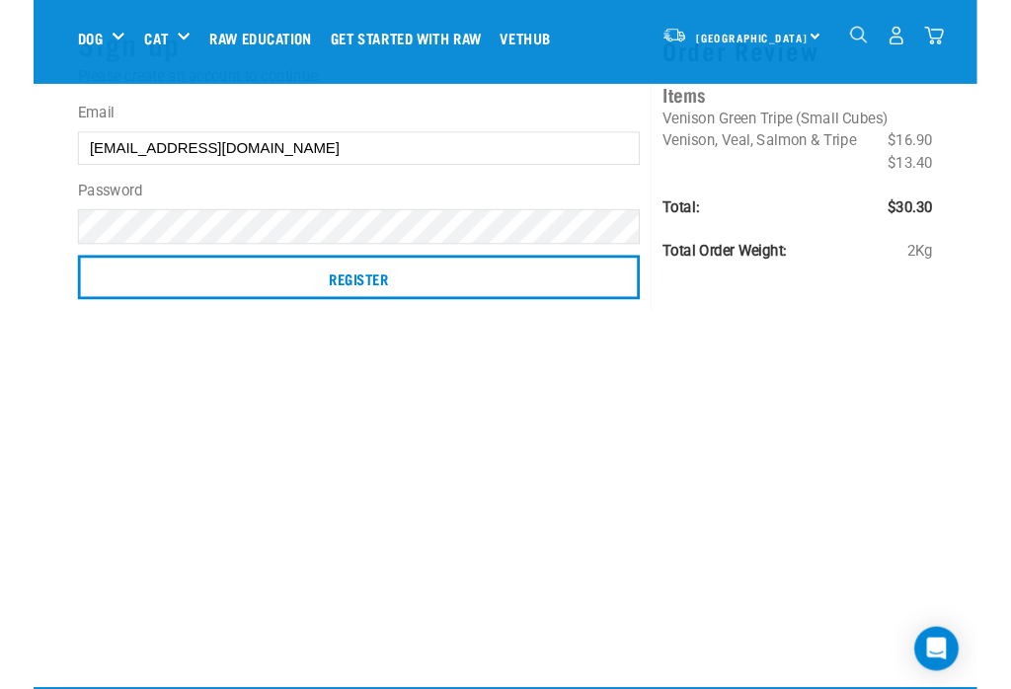
scroll to position [132, 0]
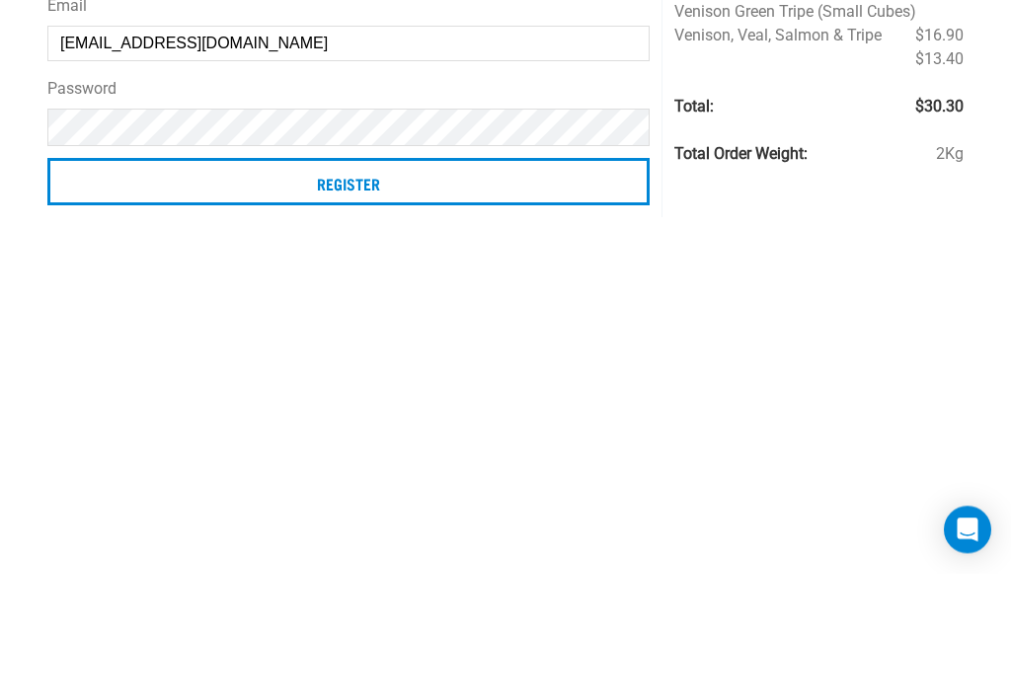
click at [358, 274] on input "Register" at bounding box center [348, 297] width 602 height 47
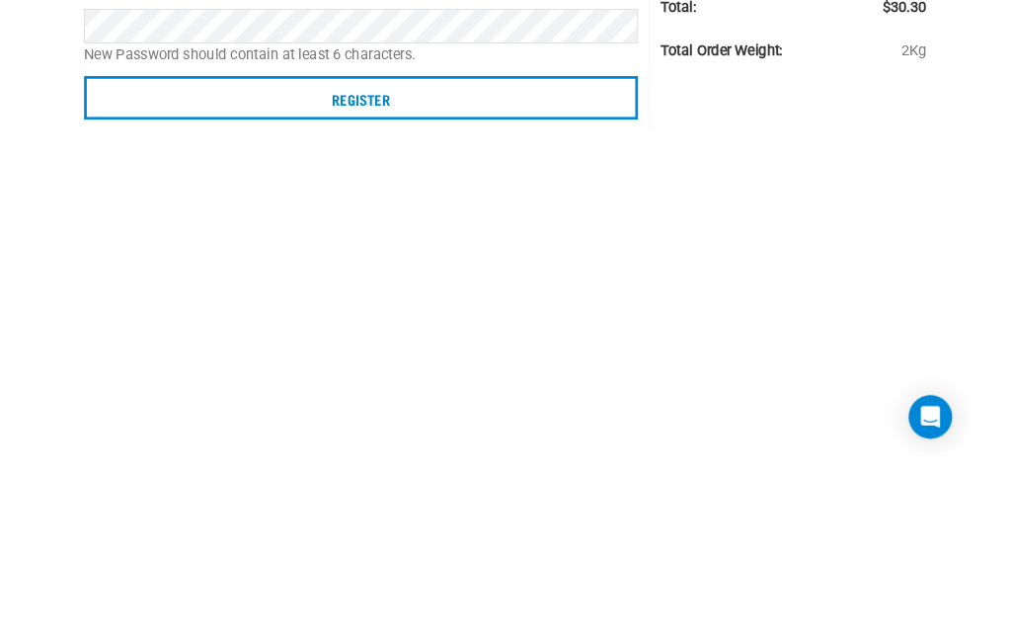
scroll to position [179, 0]
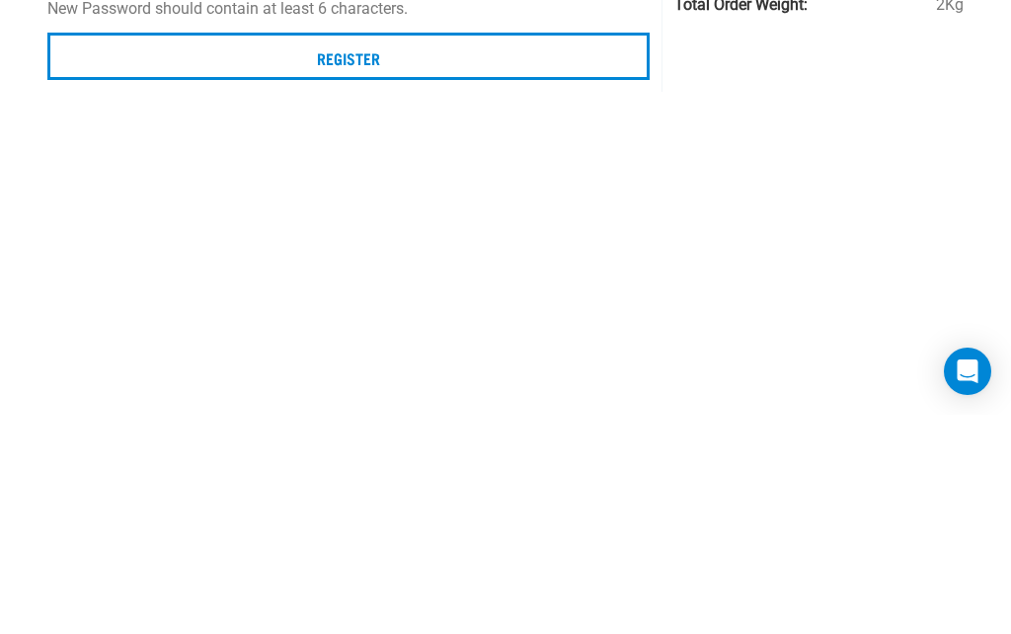
click at [368, 252] on input "Register" at bounding box center [348, 275] width 602 height 47
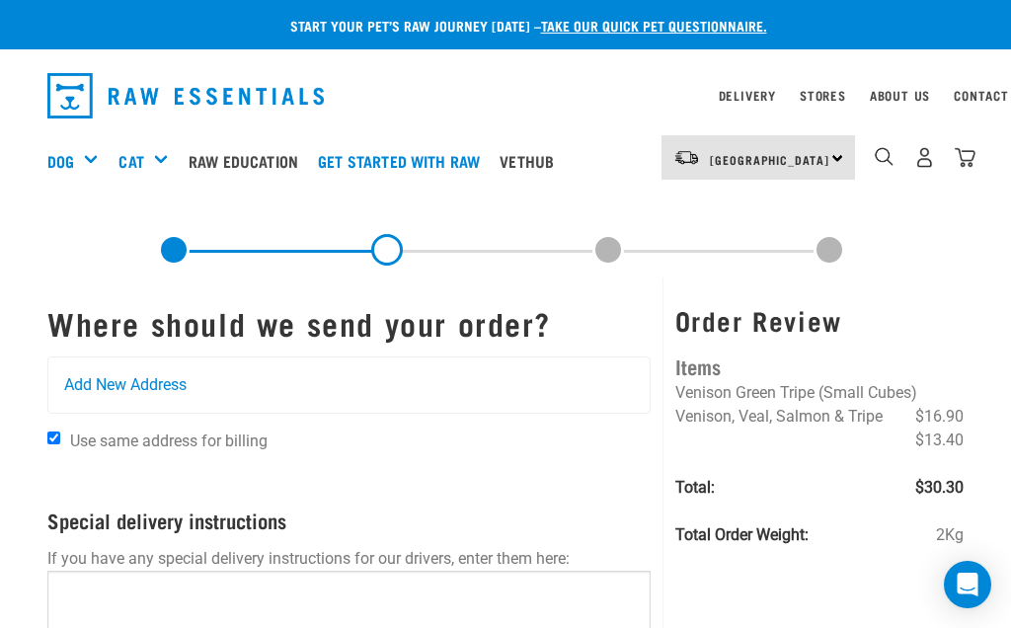
click at [98, 391] on span "Add New Address" at bounding box center [125, 385] width 122 height 24
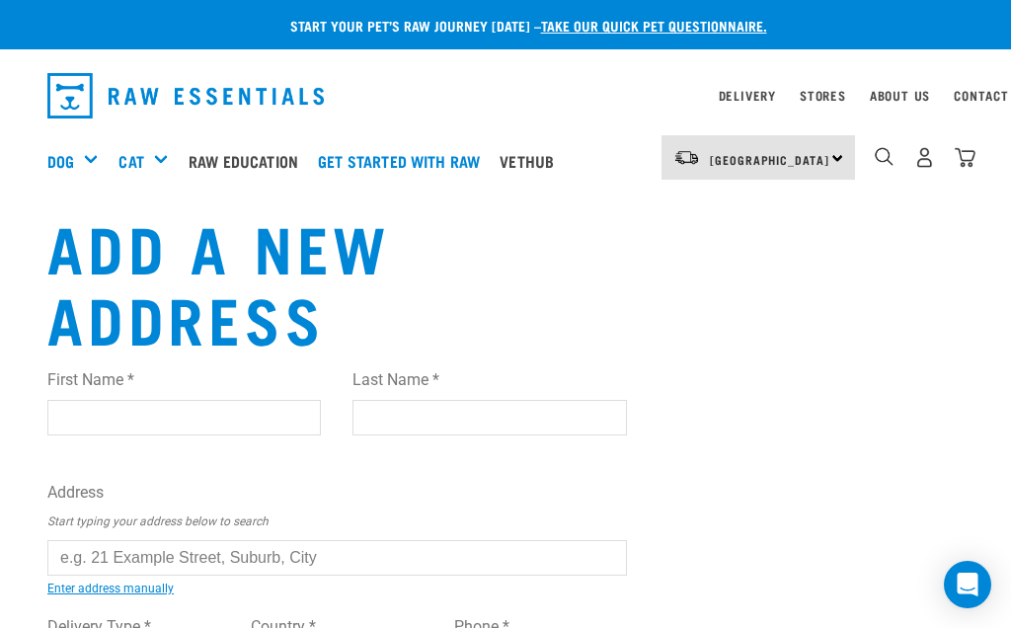
click at [124, 419] on input "First Name *" at bounding box center [183, 418] width 273 height 36
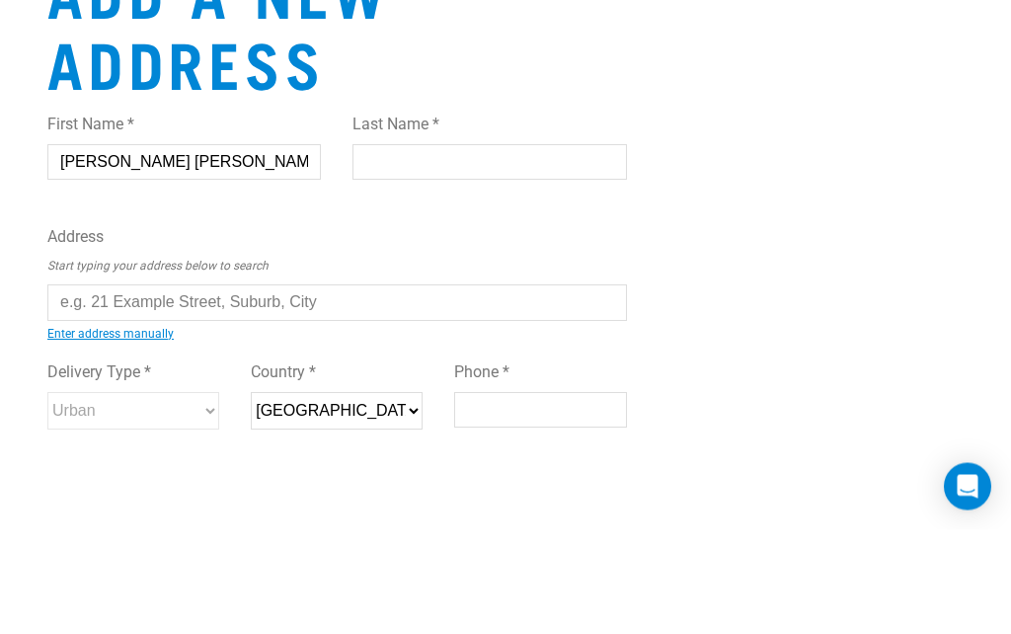
type input "Nina jane"
click at [390, 249] on input "Last Name *" at bounding box center [488, 267] width 273 height 36
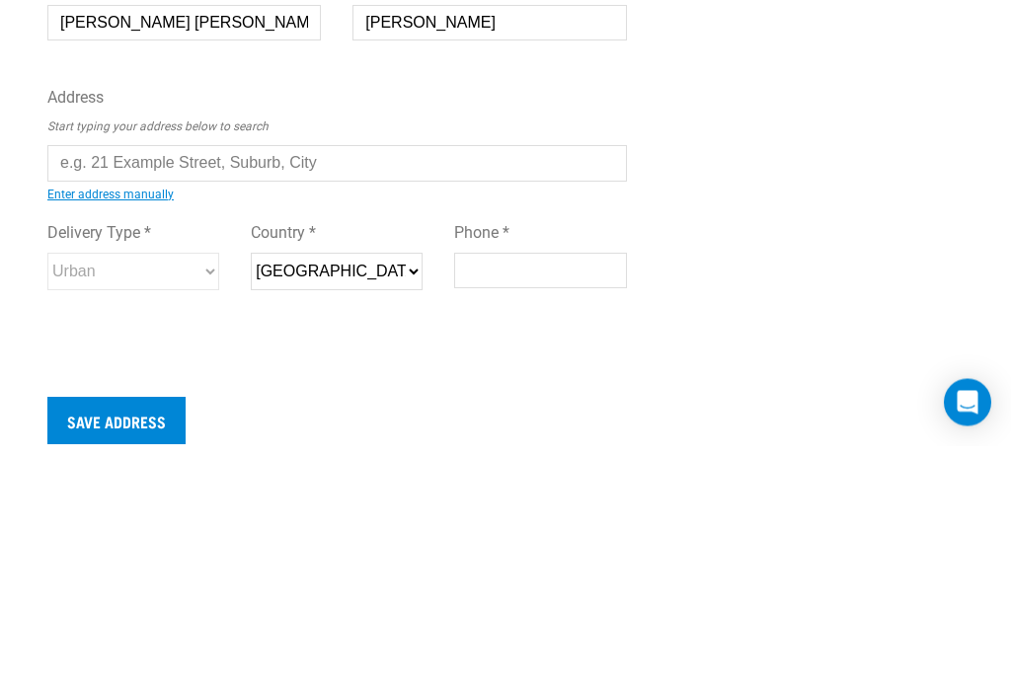
type input "Williams"
click at [117, 389] on input "text" at bounding box center [336, 407] width 579 height 36
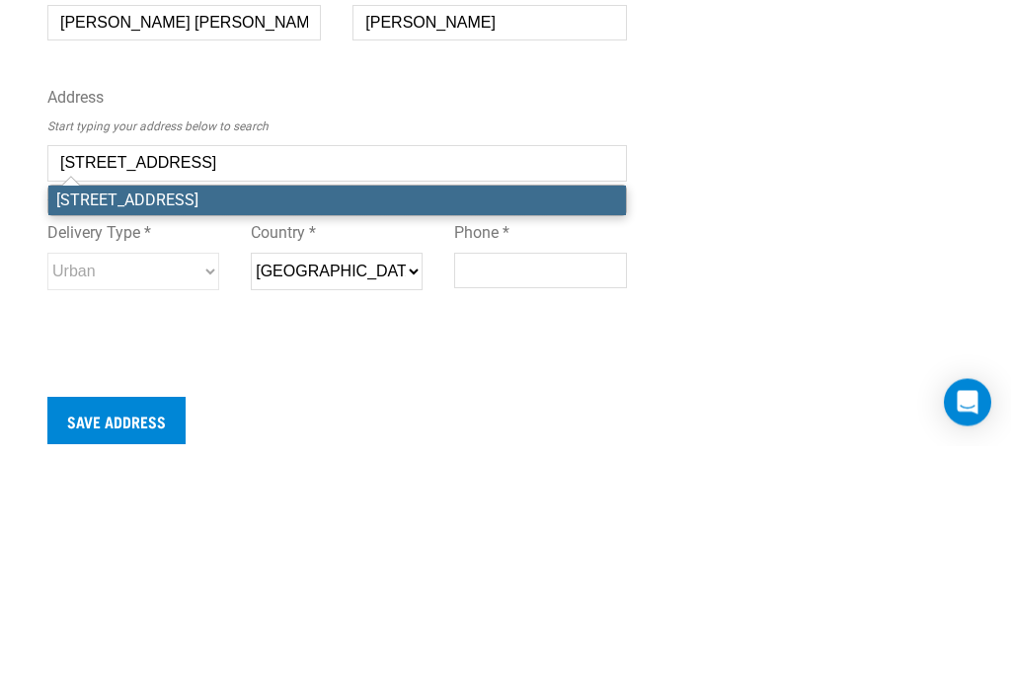
click at [429, 429] on li "23 Parkside Street, St Heliers, Auckland 1071" at bounding box center [336, 444] width 577 height 30
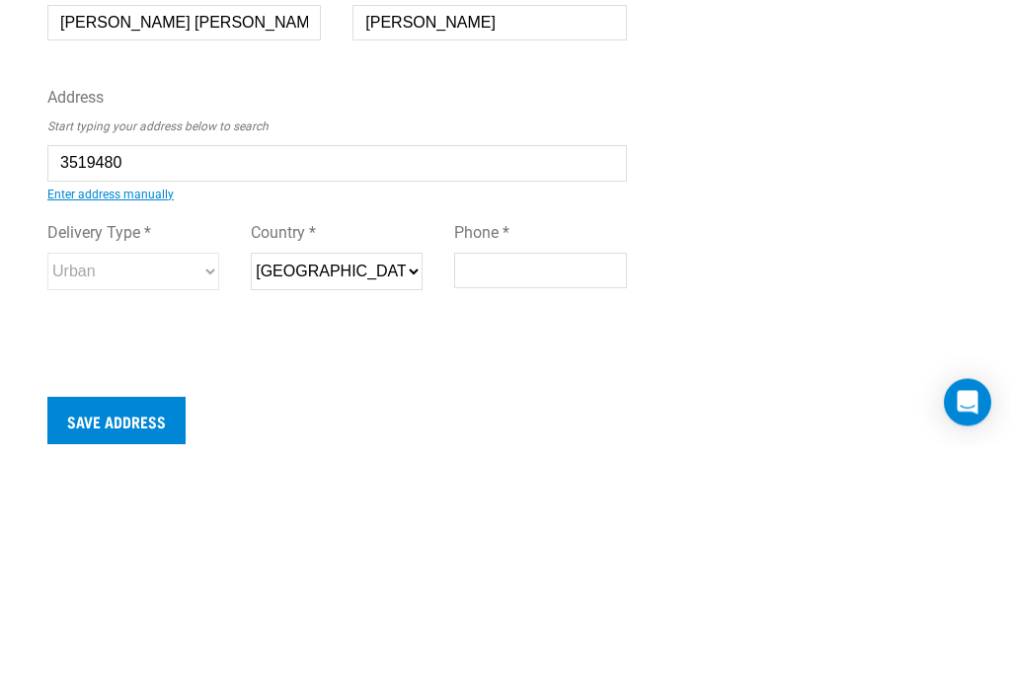
type input "23 Parkside Street, St Heliers, Auckland 1071"
type input "23 Parkside Street"
type input "St Heliers"
type input "[GEOGRAPHIC_DATA]"
select select "AUK"
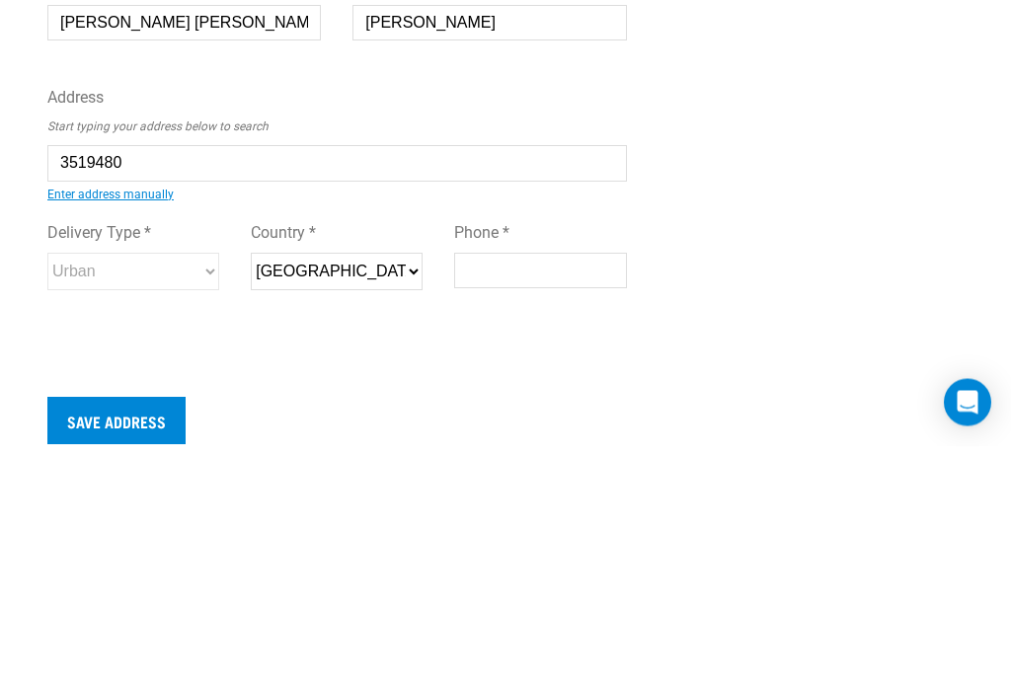
type input "1071"
select select "Urban"
click at [748, 246] on div "Add a new address First Name * Nina jane Last Name * Williams Address Start typ…" at bounding box center [505, 397] width 947 height 676
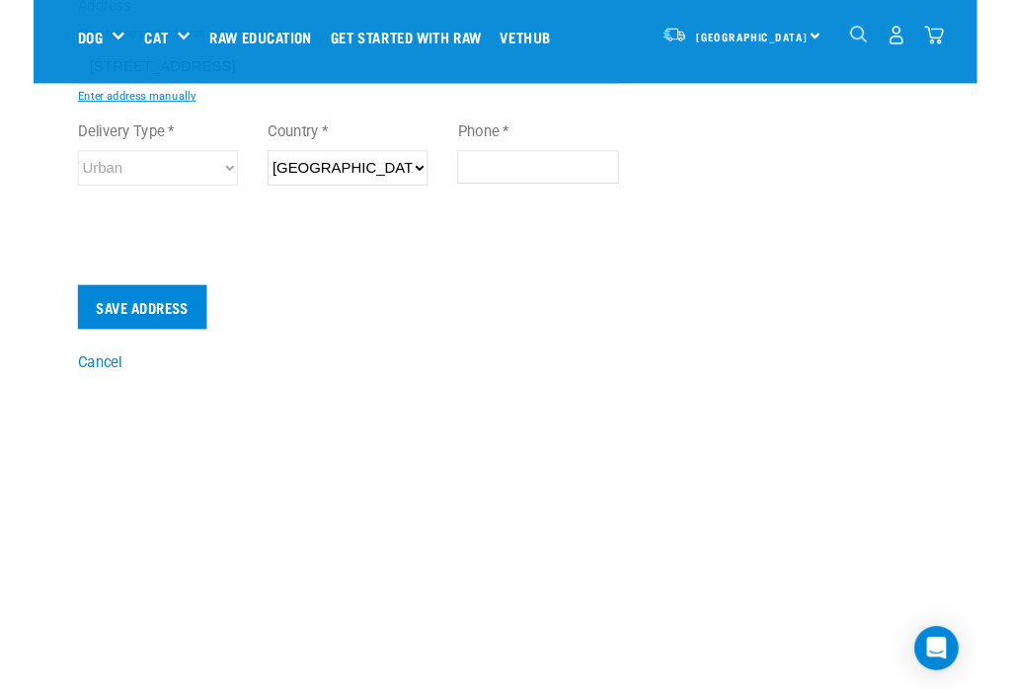
scroll to position [336, 0]
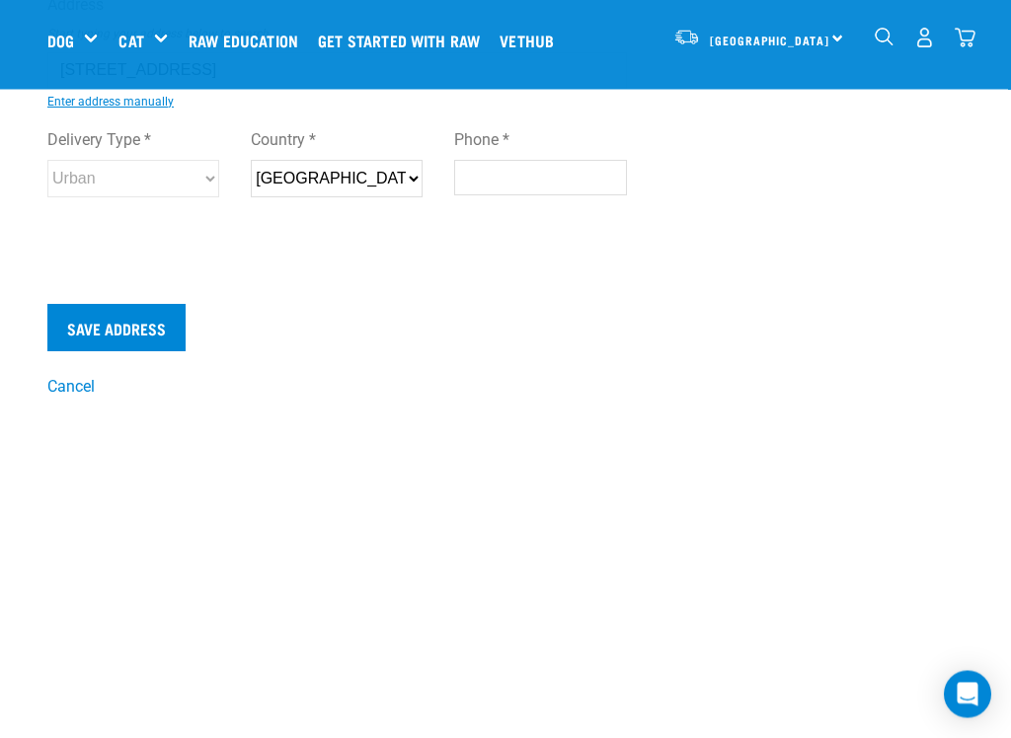
click at [493, 176] on input "Phone *" at bounding box center [540, 179] width 172 height 36
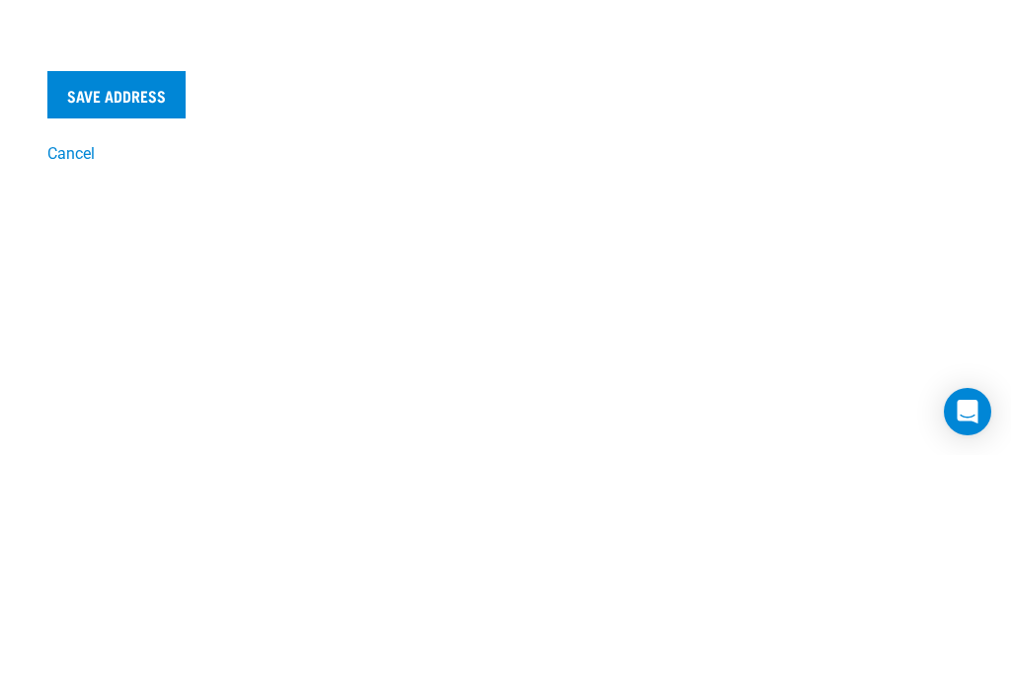
type input "0276595358"
click at [117, 305] on input "Save Address" at bounding box center [116, 328] width 138 height 47
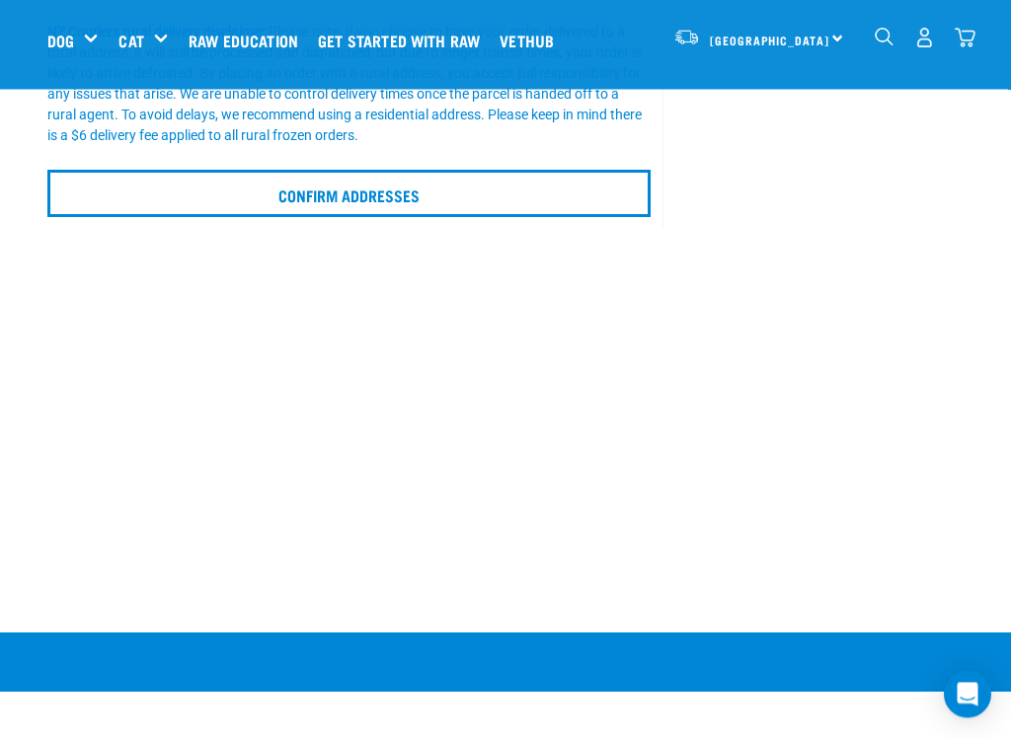
scroll to position [611, 0]
click at [359, 199] on input "Confirm addresses" at bounding box center [348, 193] width 603 height 47
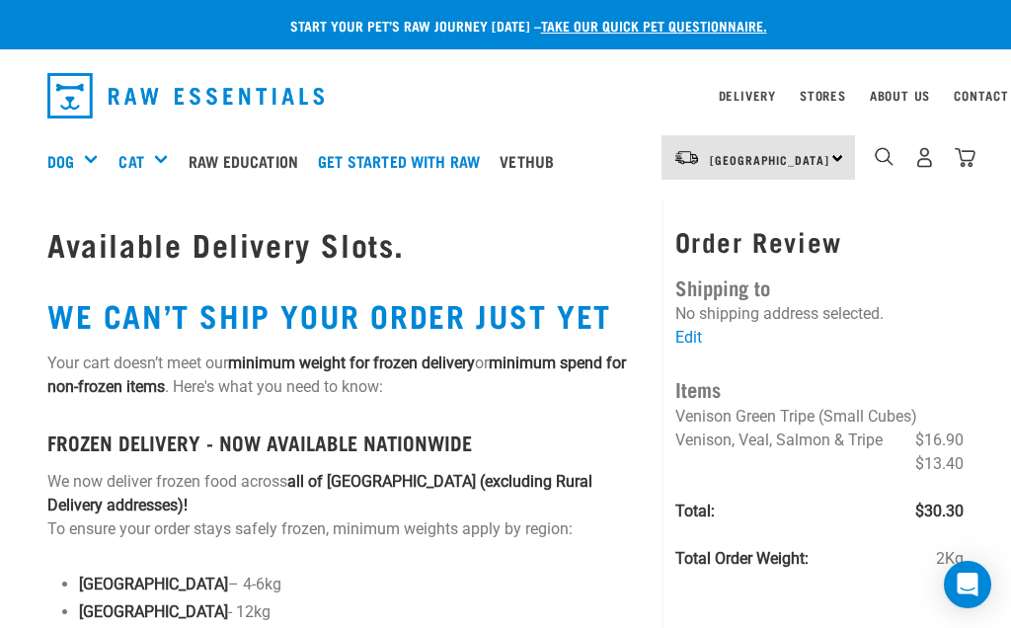
scroll to position [0, 25]
